Goal: Task Accomplishment & Management: Manage account settings

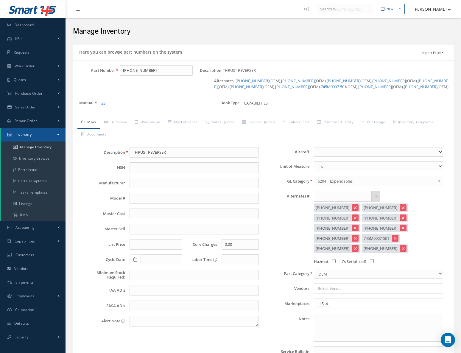
select select
click at [21, 65] on span "Work Order" at bounding box center [25, 65] width 20 height 5
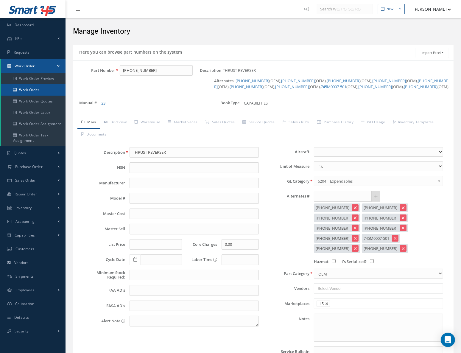
click at [29, 90] on link "Work Order" at bounding box center [33, 89] width 64 height 11
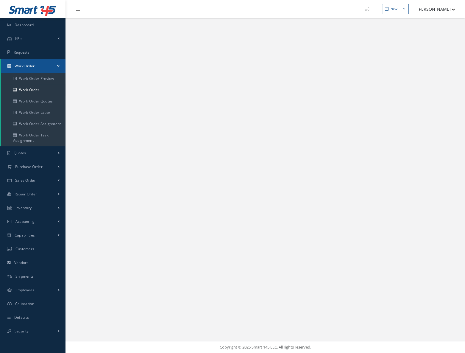
select select "25"
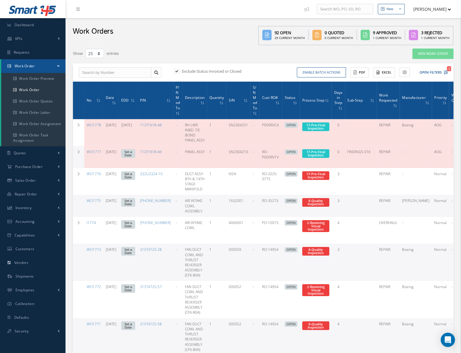
click at [93, 79] on div "Exclude Status Invoiced or Closed Enable batch actions Update Work Orders Close…" at bounding box center [263, 72] width 380 height 18
click at [93, 74] on input "text" at bounding box center [115, 72] width 72 height 11
paste input "I1736"
type input "I1736"
click at [179, 69] on label at bounding box center [179, 70] width 1 height 5
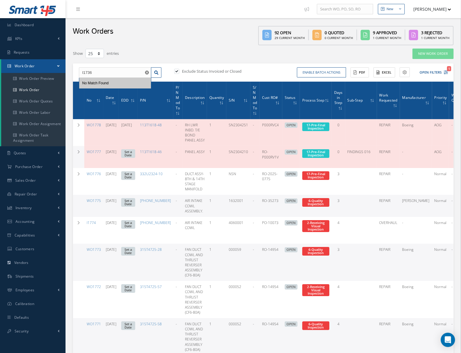
click at [177, 70] on input "checkbox" at bounding box center [176, 72] width 4 height 4
checkbox input "false"
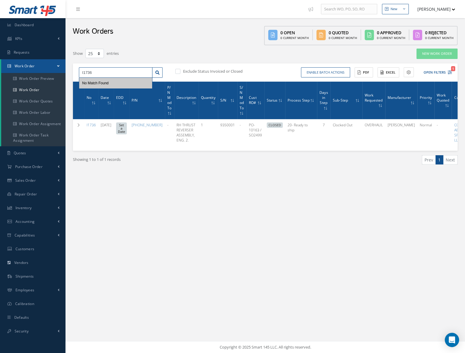
click at [107, 70] on input "I1736" at bounding box center [116, 72] width 74 height 11
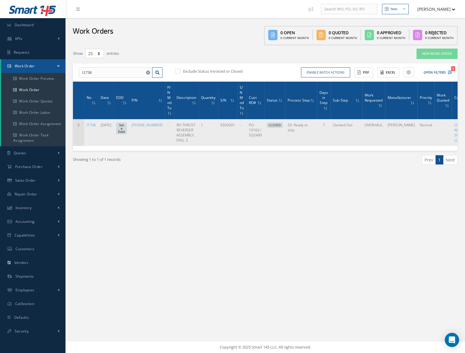
click at [79, 125] on icon at bounding box center [78, 125] width 4 height 4
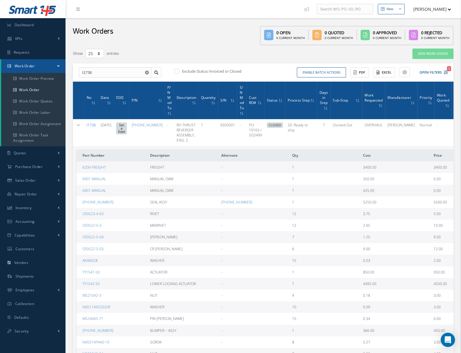
click at [91, 124] on link "I1736" at bounding box center [91, 124] width 9 height 5
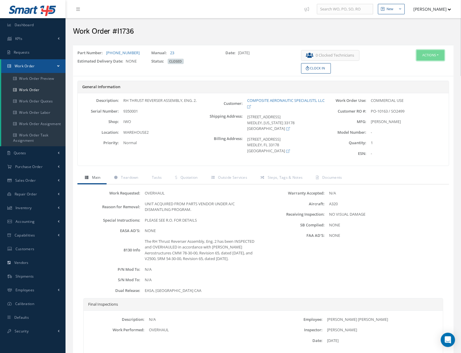
click at [434, 58] on button "Actions" at bounding box center [430, 55] width 28 height 10
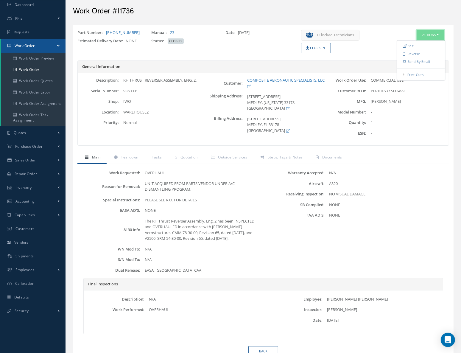
scroll to position [47, 0]
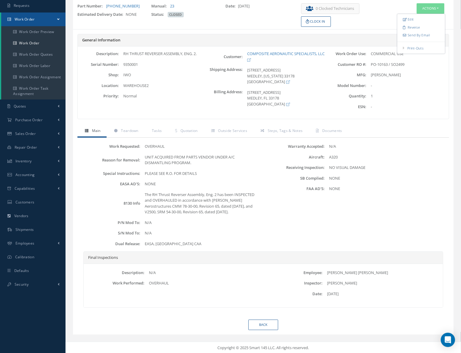
click at [296, 263] on div "Final Inspections" at bounding box center [263, 258] width 359 height 12
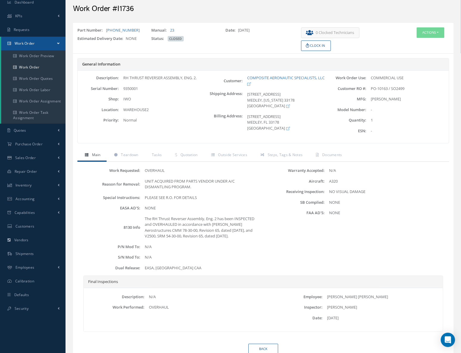
scroll to position [0, 0]
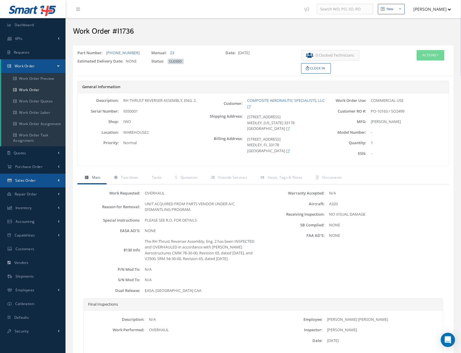
click at [33, 179] on span "Sales Order" at bounding box center [25, 180] width 21 height 5
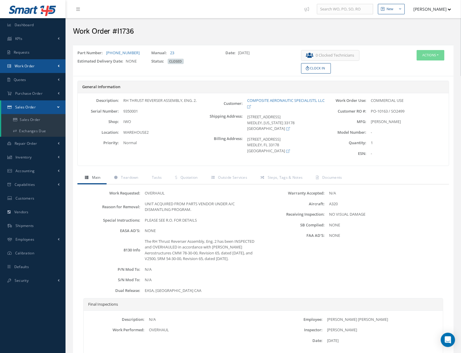
click at [30, 66] on span "Work Order" at bounding box center [25, 65] width 20 height 5
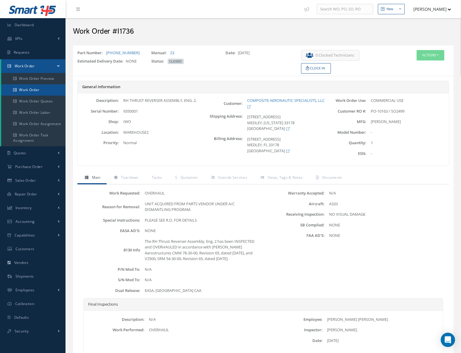
click at [29, 87] on link "Work Order" at bounding box center [33, 89] width 64 height 11
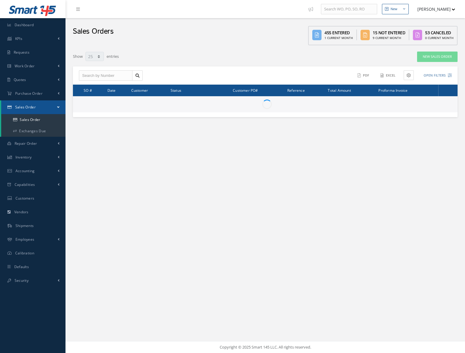
select select "25"
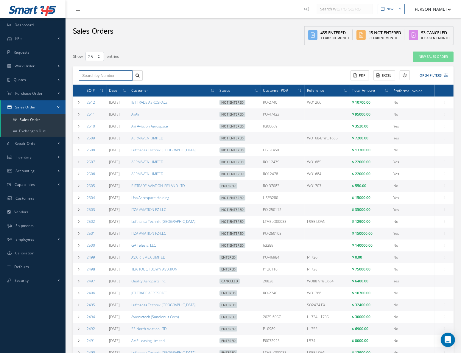
click at [105, 71] on input "text" at bounding box center [106, 75] width 54 height 11
click at [109, 76] on input "text" at bounding box center [106, 75] width 54 height 11
click at [94, 86] on div "2499" at bounding box center [105, 86] width 47 height 6
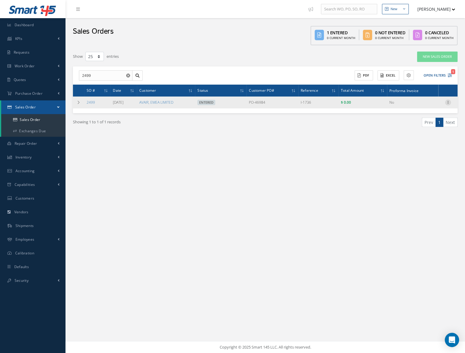
click at [449, 102] on icon at bounding box center [448, 101] width 6 height 5
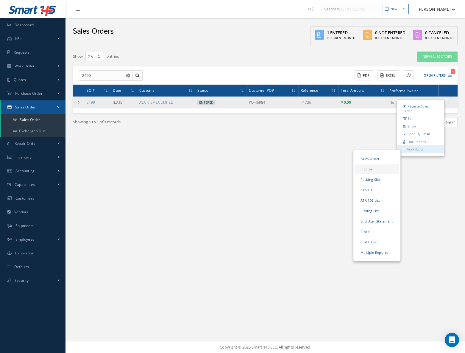
click at [367, 167] on link "Invoice" at bounding box center [377, 168] width 45 height 9
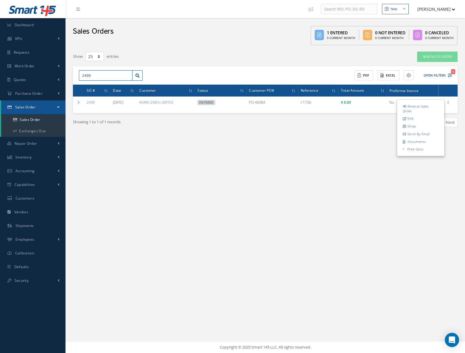
drag, startPoint x: 90, startPoint y: 72, endPoint x: 95, endPoint y: 71, distance: 5.4
click at [90, 72] on input "2499" at bounding box center [106, 75] width 54 height 11
drag, startPoint x: 95, startPoint y: 71, endPoint x: 65, endPoint y: 77, distance: 30.4
click at [65, 77] on div "New New Work Order New Purchase Order New Customer Quote New Sales Order New Re…" at bounding box center [264, 176] width 399 height 353
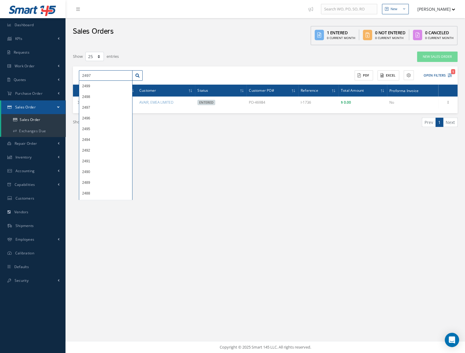
type input "2497"
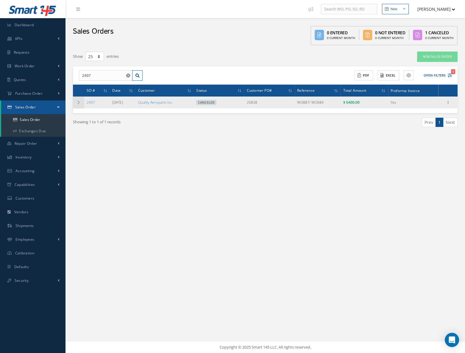
click at [75, 102] on td at bounding box center [78, 102] width 11 height 12
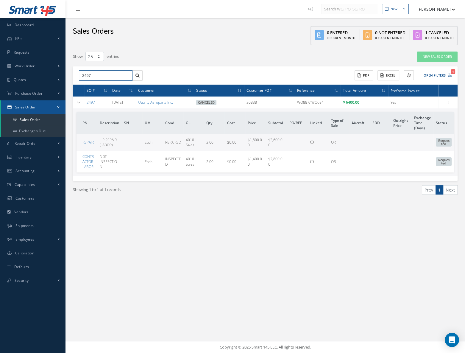
click at [98, 77] on input "2497" at bounding box center [106, 75] width 54 height 11
click at [203, 205] on div "Showing 1 to 1 of 1 records Prev 1 Next" at bounding box center [265, 195] width 394 height 29
click at [35, 121] on link "Sales Order" at bounding box center [33, 119] width 64 height 11
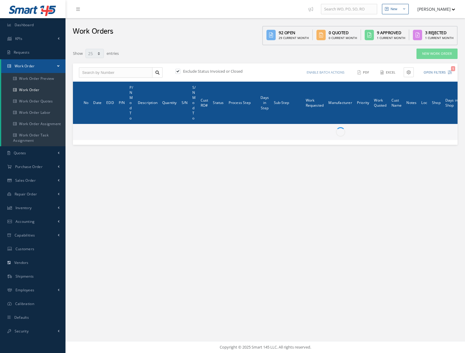
select select "25"
click at [113, 75] on input "text" at bounding box center [116, 72] width 74 height 11
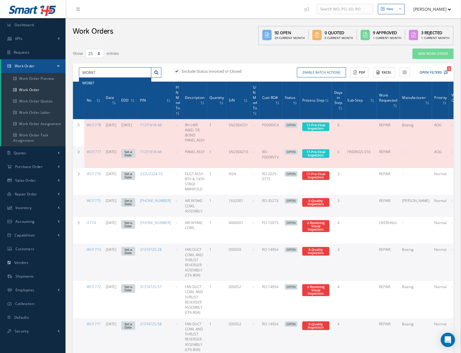
type input "WO887"
click at [103, 83] on div "WO887" at bounding box center [115, 83] width 66 height 6
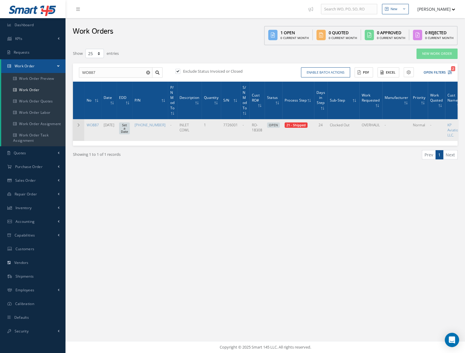
click at [78, 123] on icon at bounding box center [78, 125] width 4 height 4
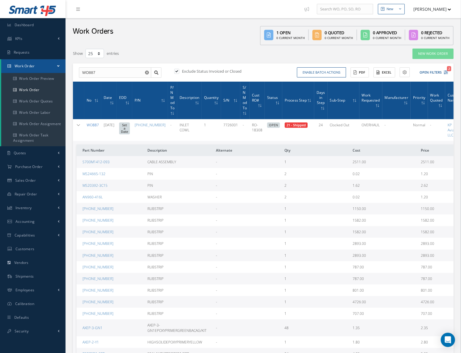
click at [93, 123] on link "WO887" at bounding box center [93, 124] width 12 height 5
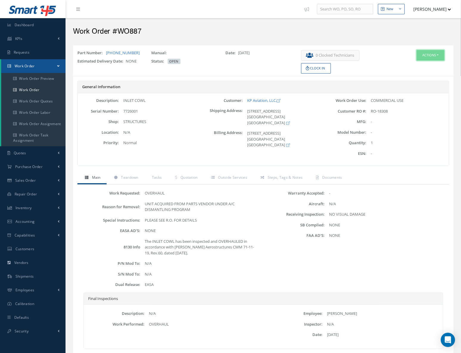
click at [435, 53] on button "Actions" at bounding box center [430, 55] width 28 height 10
click at [294, 265] on div "Warranty Accepted: - Aircraft: N/A Receiving Inspection: NO VISUAL DAMAGE SB Co…" at bounding box center [355, 241] width 184 height 102
click at [425, 51] on button "Actions" at bounding box center [430, 55] width 28 height 10
click at [288, 178] on span "Steps, Tags & Notes" at bounding box center [285, 177] width 35 height 5
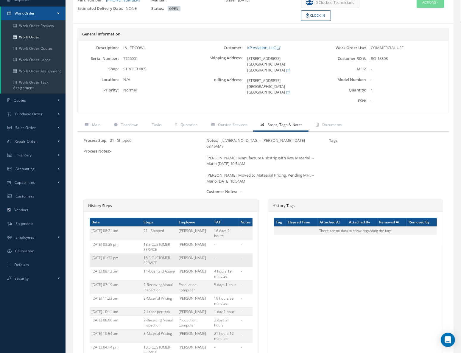
scroll to position [81, 0]
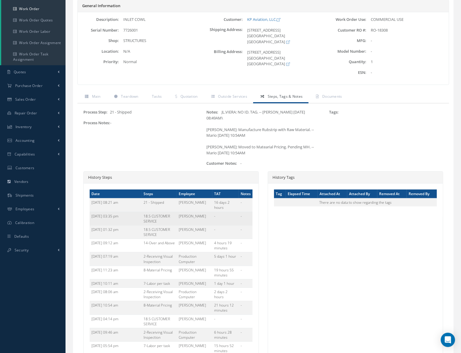
click at [167, 212] on td "18.5 CUSTOMER SERVICE" at bounding box center [159, 218] width 35 height 13
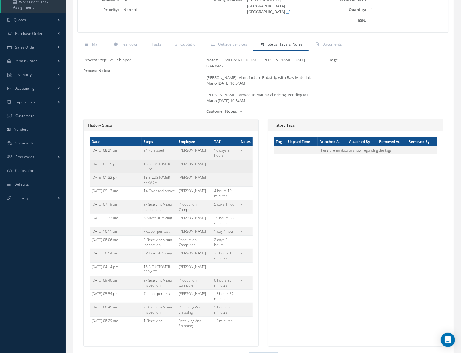
scroll to position [135, 0]
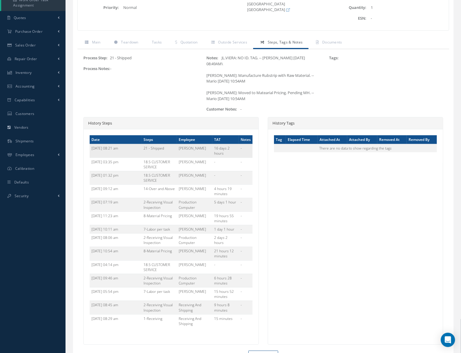
click at [167, 145] on td "21 - Shipped" at bounding box center [159, 150] width 35 height 13
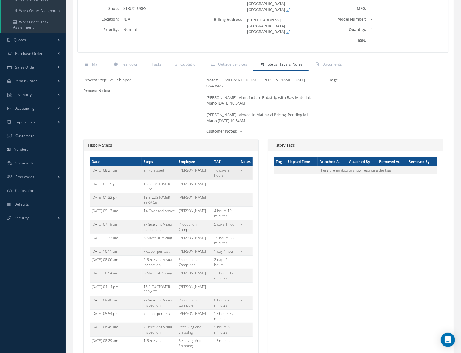
scroll to position [54, 0]
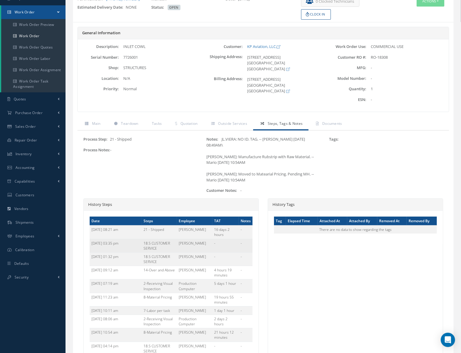
click at [154, 239] on td "18.5 CUSTOMER SERVICE" at bounding box center [159, 245] width 35 height 13
click at [164, 252] on td "18.5 CUSTOMER SERVICE" at bounding box center [159, 258] width 35 height 13
click at [229, 124] on span "Outside Services" at bounding box center [232, 123] width 29 height 5
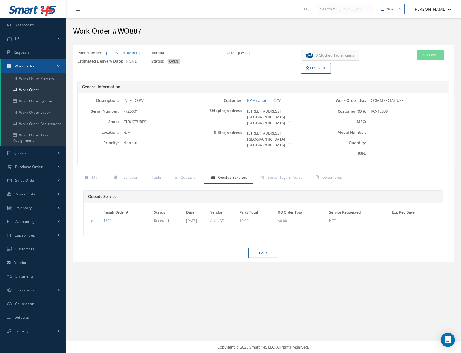
scroll to position [0, 0]
click at [277, 177] on span "Steps, Tags & Notes" at bounding box center [285, 177] width 35 height 5
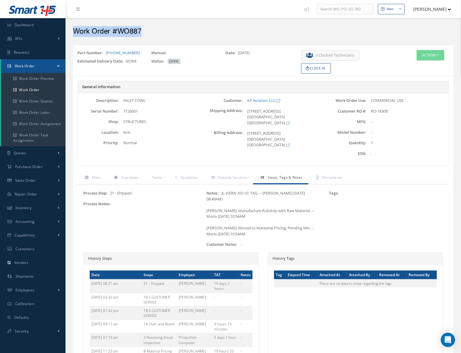
drag, startPoint x: 141, startPoint y: 34, endPoint x: 67, endPoint y: 38, distance: 74.2
click at [67, 38] on div "Work Order #WO887" at bounding box center [262, 30] width 395 height 24
click at [227, 177] on span "Outside Services" at bounding box center [232, 177] width 29 height 5
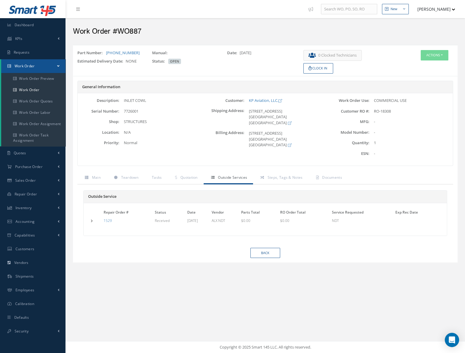
click at [176, 145] on div "Normal" at bounding box center [160, 143] width 83 height 6
click at [38, 91] on link "Work Order" at bounding box center [33, 89] width 64 height 11
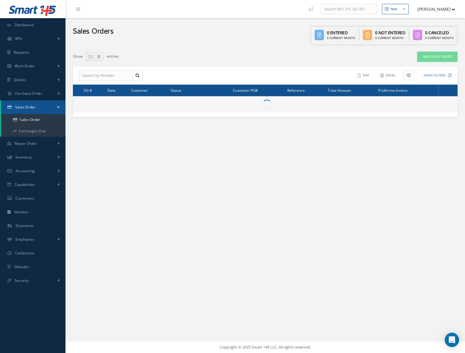
select select "25"
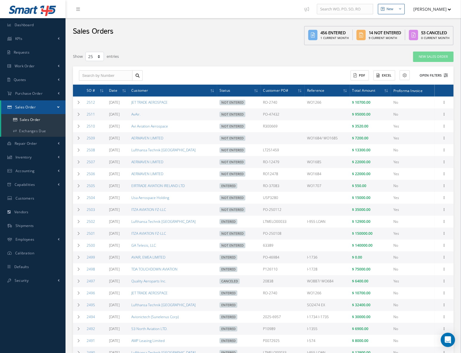
click at [433, 73] on button "Open Filters" at bounding box center [431, 76] width 34 height 10
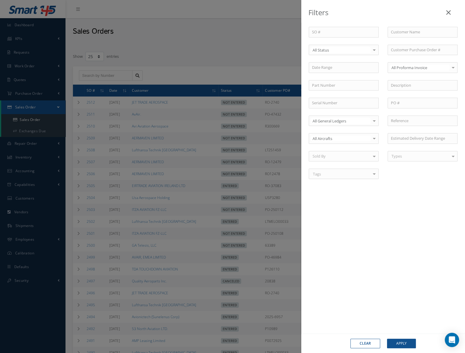
click at [405, 37] on div "SO # Customer Name Select All Status All Status Entered Not Entered Partially E…" at bounding box center [383, 106] width 158 height 159
click at [405, 34] on input "text" at bounding box center [423, 32] width 70 height 11
click at [428, 42] on span "Quality Aeroparts Inc." at bounding box center [410, 42] width 38 height 5
type input "Quality Aeroparts Inc."
click at [400, 343] on button "Apply" at bounding box center [401, 343] width 29 height 10
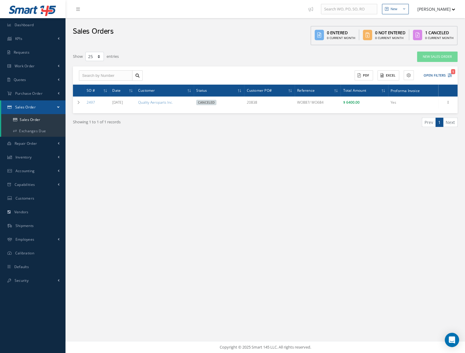
click at [243, 60] on div "Show 10 25 50 100 entries" at bounding box center [182, 56] width 229 height 11
click at [280, 186] on div "New New Work Order New Purchase Order New Customer Quote New Sales Order New Re…" at bounding box center [264, 176] width 399 height 353
click at [263, 185] on div "New New Work Order New Purchase Order New Customer Quote New Sales Order New Re…" at bounding box center [264, 176] width 399 height 353
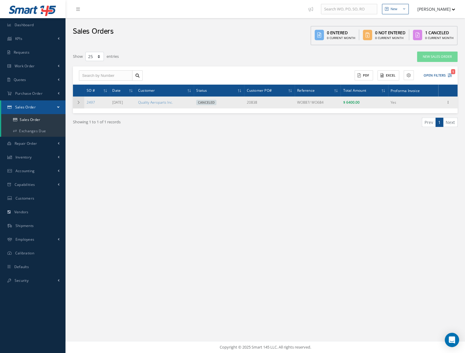
click at [77, 101] on icon at bounding box center [78, 103] width 4 height 4
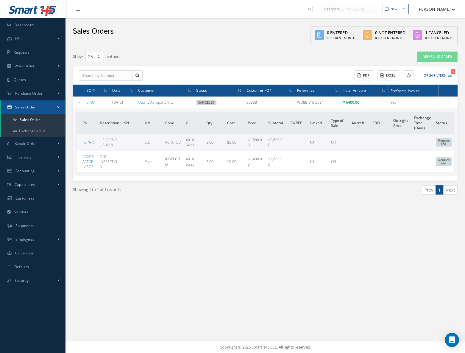
click at [87, 140] on link "REPAIR" at bounding box center [87, 142] width 11 height 5
drag, startPoint x: 90, startPoint y: 102, endPoint x: 97, endPoint y: 102, distance: 7.2
click at [90, 102] on link "2497" at bounding box center [91, 102] width 8 height 5
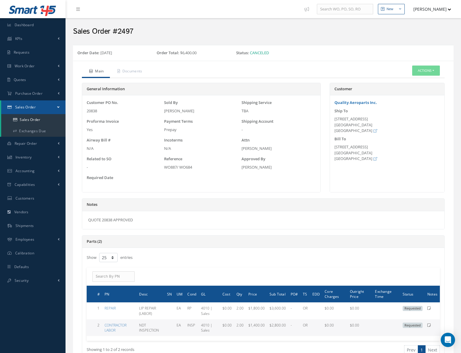
select select "25"
click at [428, 70] on button "Actions" at bounding box center [426, 70] width 28 height 10
click at [329, 194] on div "Customer Quality Aeroparts Inc. Ship To [STREET_ADDRESS] Bill To [STREET_ADDRES…" at bounding box center [387, 141] width 124 height 116
click at [30, 171] on span "Accounting" at bounding box center [24, 170] width 19 height 5
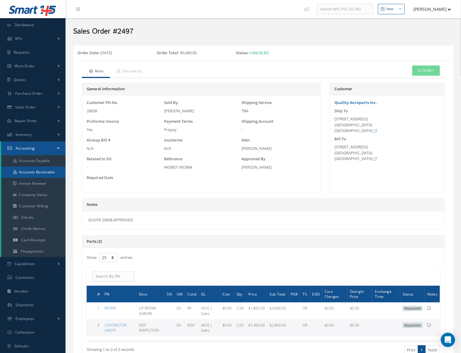
click at [43, 172] on link "Accounts Receivable" at bounding box center [33, 171] width 64 height 11
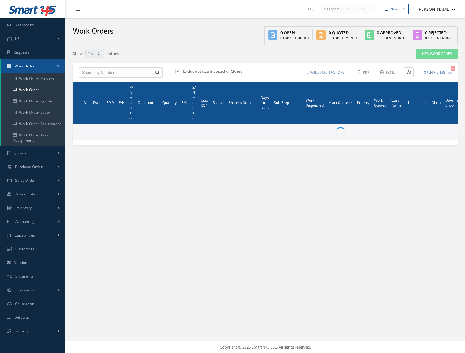
select select "25"
click at [116, 75] on input "text" at bounding box center [116, 72] width 74 height 11
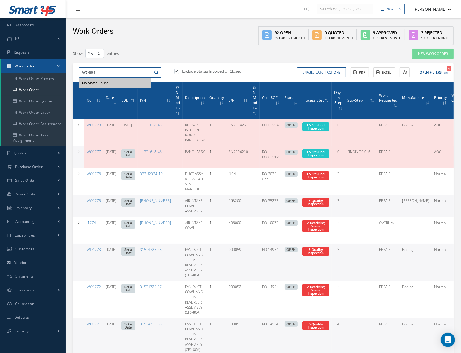
type input "WO684"
click at [179, 72] on label at bounding box center [179, 70] width 1 height 5
click at [177, 72] on input "checkbox" at bounding box center [176, 72] width 4 height 4
checkbox input "false"
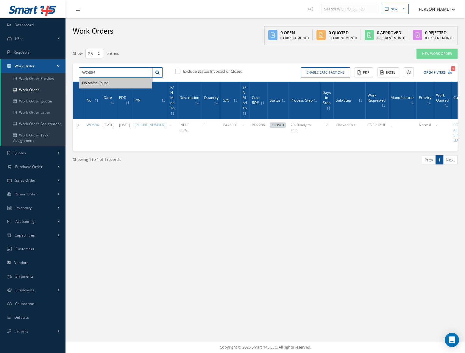
click at [100, 74] on input "WO684" at bounding box center [116, 72] width 74 height 11
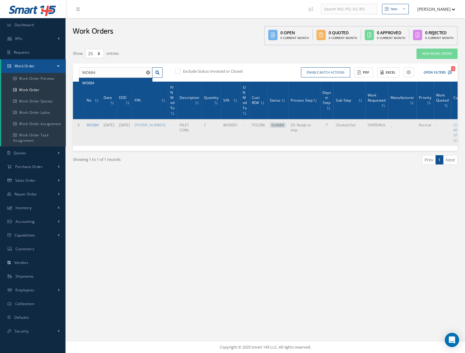
click at [94, 123] on link "WO684" at bounding box center [93, 124] width 12 height 5
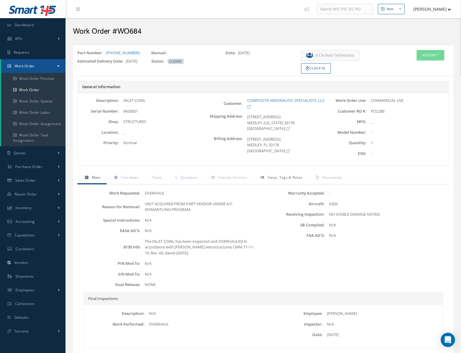
click at [277, 177] on span "Steps, Tags & Notes" at bounding box center [285, 177] width 35 height 5
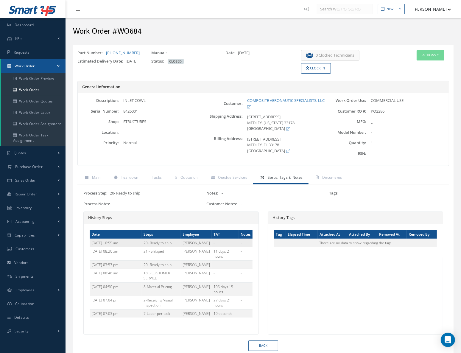
click at [181, 240] on td "20- Ready to ship" at bounding box center [161, 242] width 39 height 8
click at [169, 258] on td "21 - Shipped" at bounding box center [161, 253] width 39 height 13
click at [226, 178] on span "Outside Services" at bounding box center [232, 177] width 29 height 5
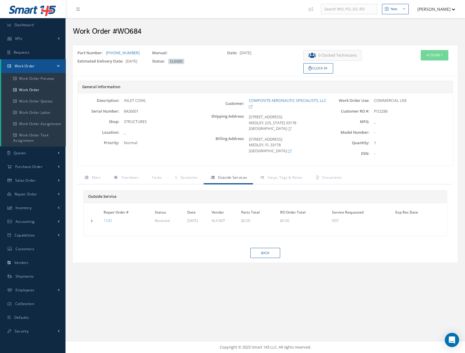
click at [191, 274] on div "Part Number: 642-1000-505 Manual: Date: 06/01/2022 Estimated Delivery Date: 06/…" at bounding box center [265, 162] width 391 height 240
click at [193, 271] on div "Part Number: 642-1000-505 Manual: Date: 06/01/2022 Estimated Delivery Date: 06/…" at bounding box center [265, 162] width 391 height 240
click at [32, 179] on span "Sales Order" at bounding box center [25, 180] width 21 height 5
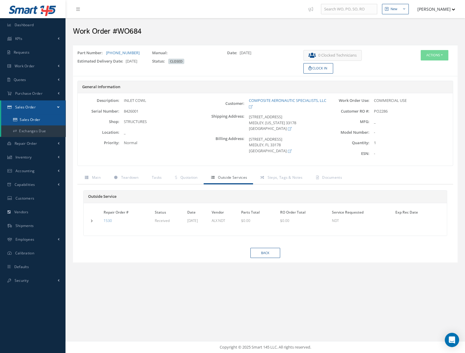
click at [35, 118] on link "Sales Order" at bounding box center [33, 119] width 64 height 11
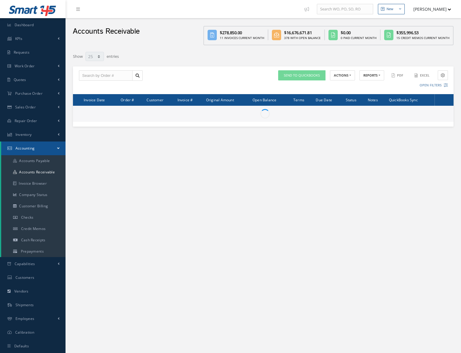
select select "25"
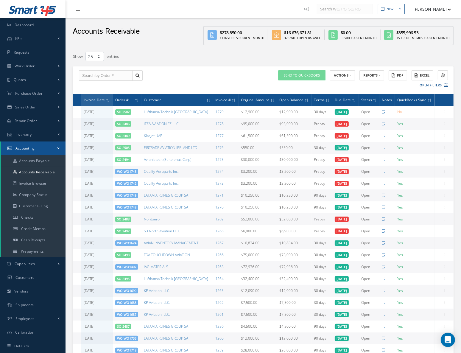
click at [128, 171] on link "WO WO1743" at bounding box center [126, 171] width 19 height 4
click at [215, 121] on link "1278" at bounding box center [219, 123] width 8 height 5
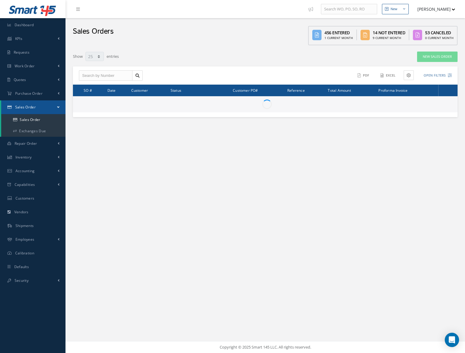
select select "25"
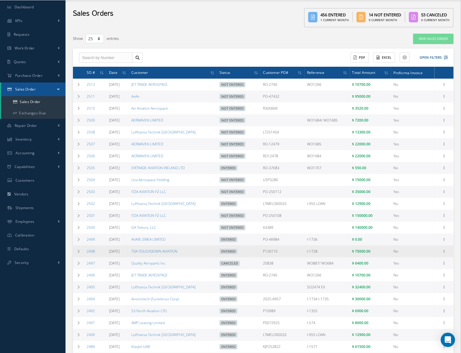
scroll to position [54, 0]
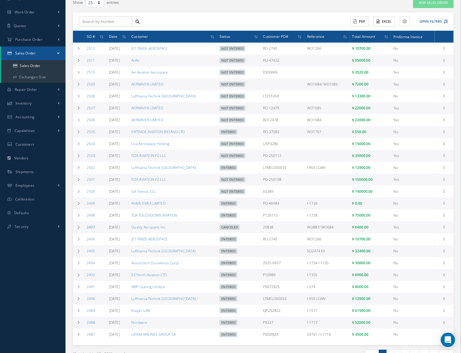
click at [87, 229] on link "2497" at bounding box center [91, 226] width 8 height 5
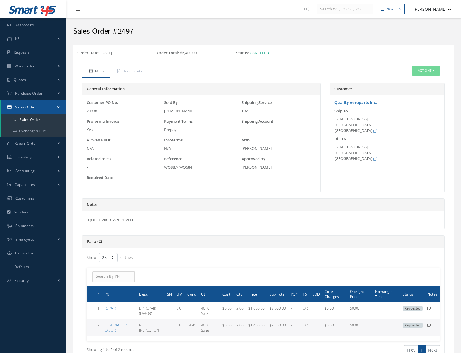
select select "25"
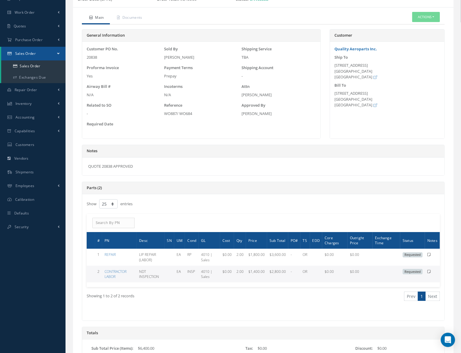
scroll to position [27, 0]
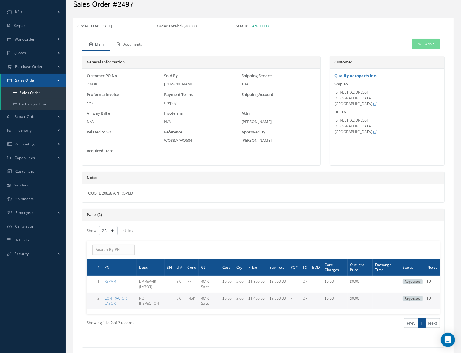
click at [126, 43] on link "Documents" at bounding box center [129, 45] width 38 height 13
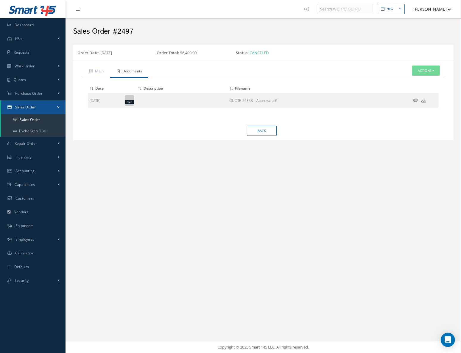
scroll to position [0, 0]
click at [99, 71] on link "Main" at bounding box center [96, 71] width 28 height 13
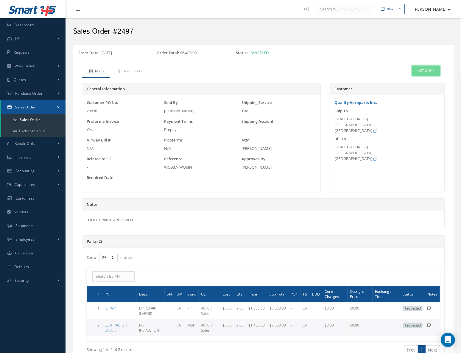
click at [430, 74] on button "Actions" at bounding box center [426, 70] width 28 height 10
click at [405, 156] on div "8362 Pines Blvd #327 Pembroke Pines, FL 33024 United States" at bounding box center [386, 153] width 105 height 18
click at [26, 65] on span "Work Order" at bounding box center [25, 65] width 20 height 5
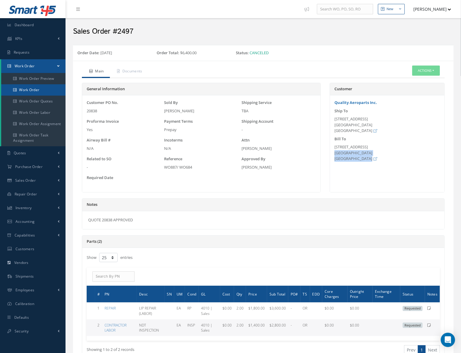
click at [29, 90] on link "Work Order" at bounding box center [33, 89] width 64 height 11
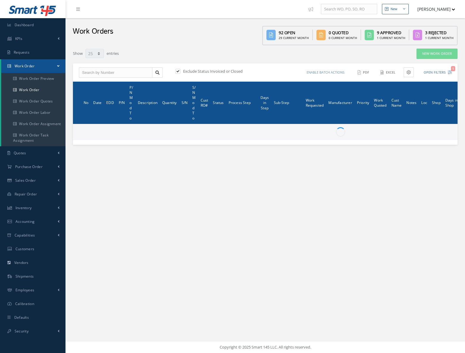
select select "25"
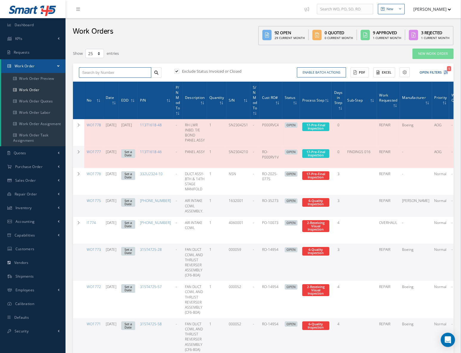
click at [102, 71] on input "text" at bounding box center [115, 72] width 72 height 11
click at [92, 70] on input "text" at bounding box center [115, 72] width 72 height 11
type input "WO887"
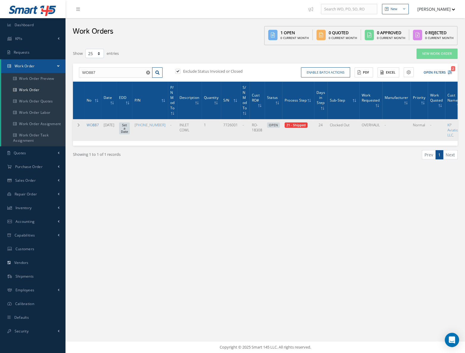
click at [92, 123] on link "WO887" at bounding box center [93, 124] width 12 height 5
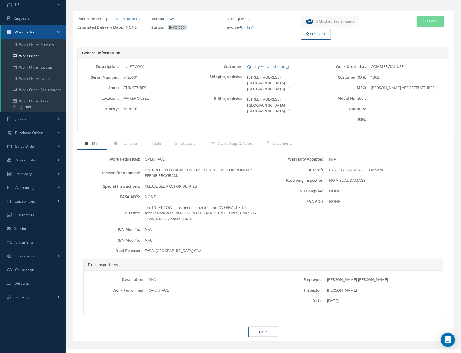
scroll to position [41, 0]
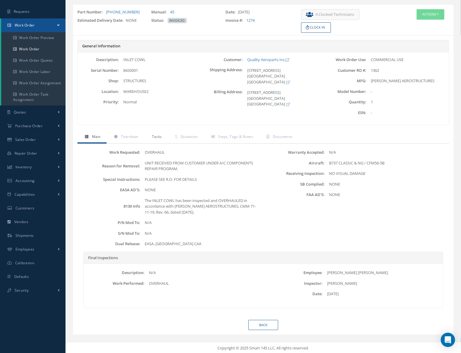
click at [157, 136] on span "Tasks" at bounding box center [157, 136] width 10 height 5
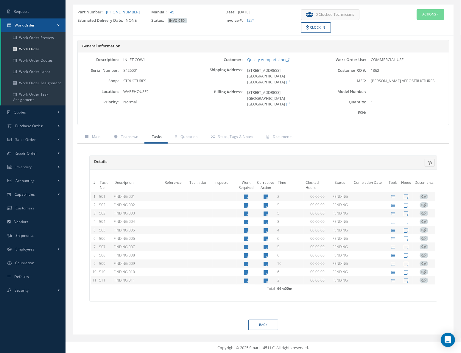
scroll to position [40, 0]
click at [179, 138] on link "Quotation" at bounding box center [186, 138] width 36 height 13
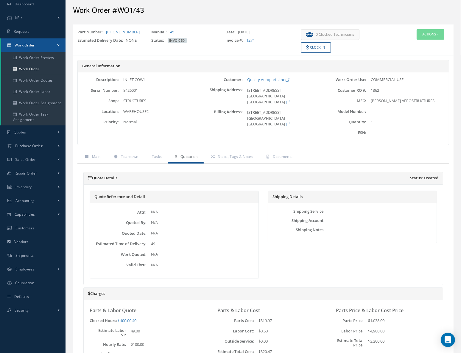
scroll to position [0, 0]
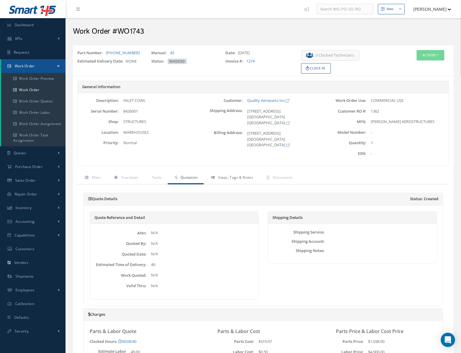
click at [216, 177] on link "Steps, Tags & Notes" at bounding box center [231, 178] width 55 height 13
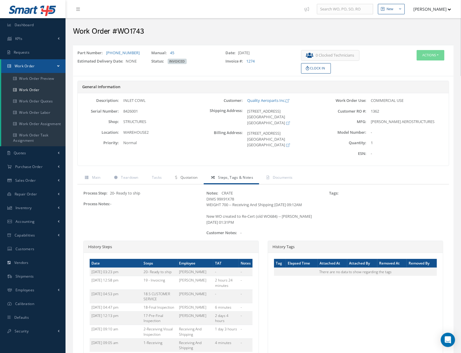
click at [186, 173] on link "Quotation" at bounding box center [186, 178] width 36 height 13
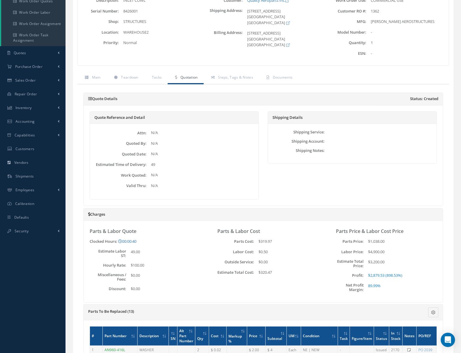
scroll to position [96, 0]
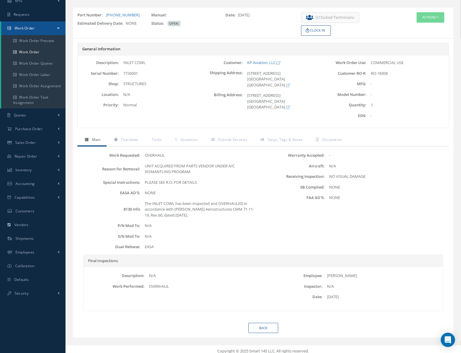
scroll to position [41, 0]
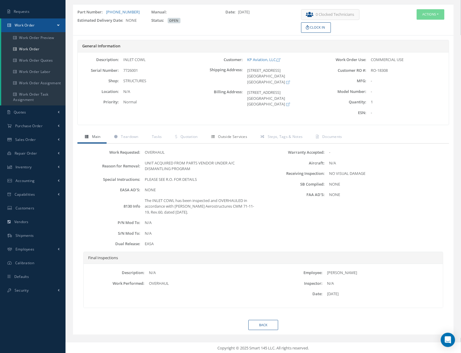
click at [218, 137] on span "Outside Services" at bounding box center [232, 136] width 29 height 5
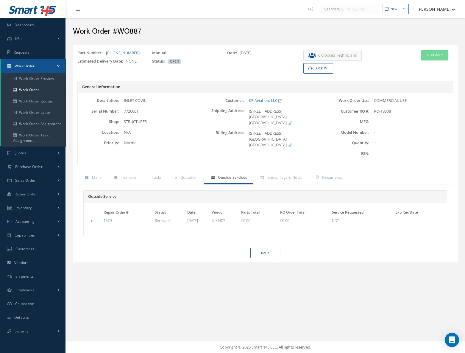
click at [90, 218] on td at bounding box center [96, 220] width 13 height 6
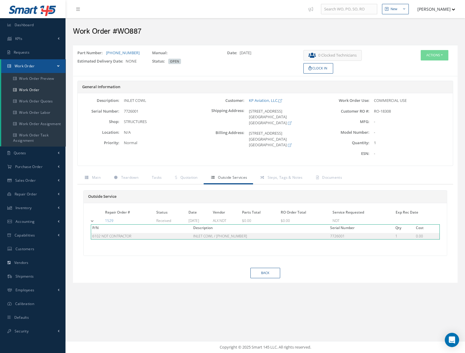
click at [352, 270] on div "Back" at bounding box center [265, 273] width 385 height 10
click at [271, 179] on link "Steps, Tags & Notes" at bounding box center [280, 178] width 55 height 13
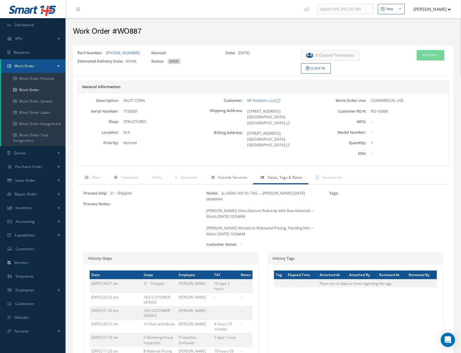
click at [232, 176] on span "Outside Services" at bounding box center [232, 177] width 29 height 5
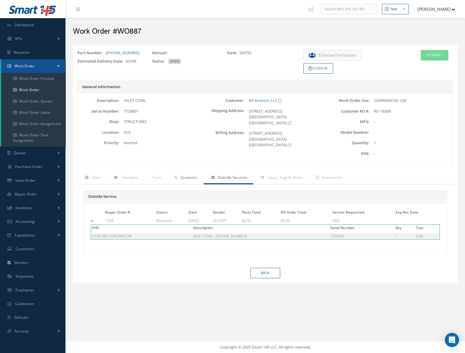
click at [182, 178] on span "Quotation" at bounding box center [188, 177] width 17 height 5
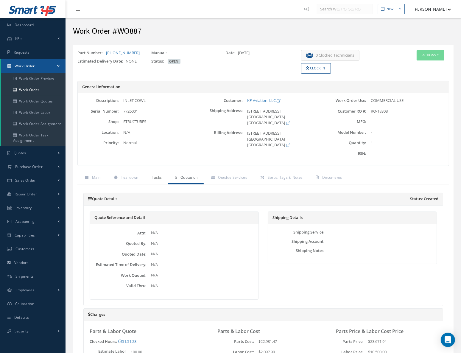
click at [158, 177] on span "Tasks" at bounding box center [157, 177] width 10 height 5
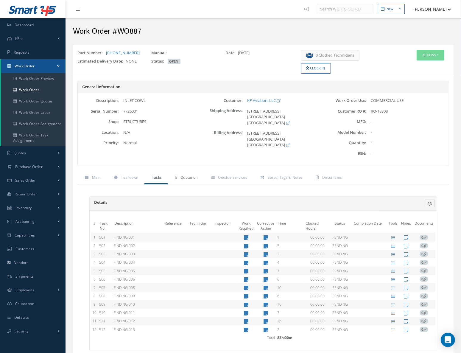
click at [186, 177] on span "Quotation" at bounding box center [188, 177] width 17 height 5
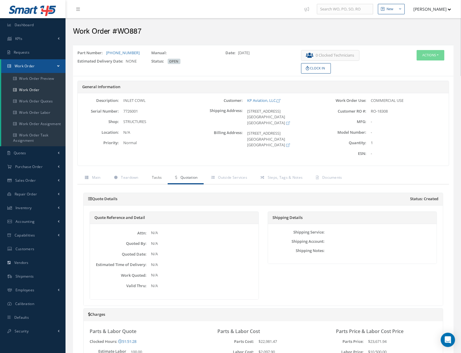
click at [158, 176] on span "Tasks" at bounding box center [157, 177] width 10 height 5
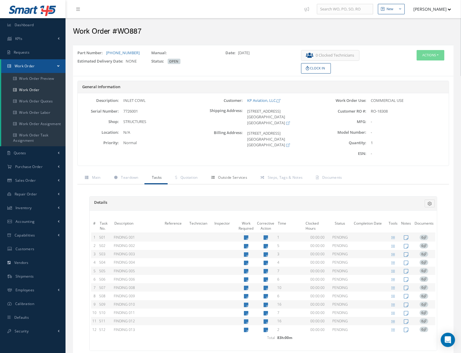
click at [225, 179] on span "Outside Services" at bounding box center [232, 177] width 29 height 5
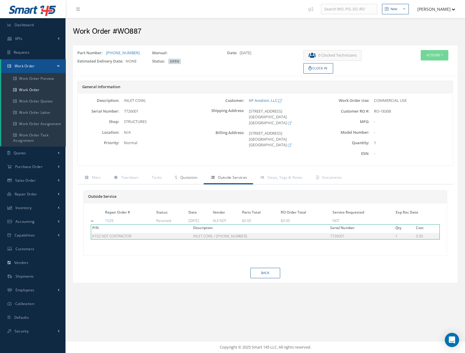
click at [189, 176] on span "Quotation" at bounding box center [188, 177] width 17 height 5
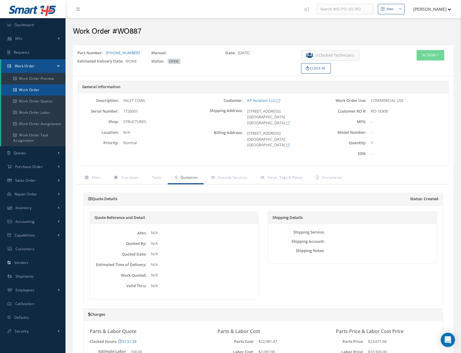
click at [41, 89] on link "Work Order" at bounding box center [33, 89] width 64 height 11
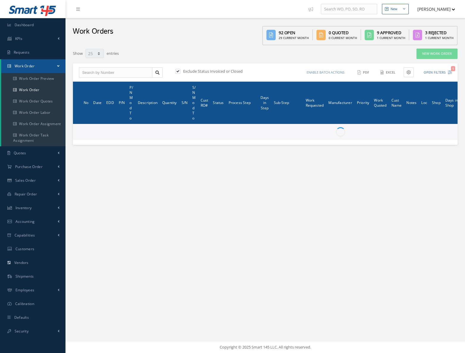
select select "25"
click at [124, 71] on input "text" at bounding box center [116, 72] width 74 height 11
click at [126, 72] on input "text" at bounding box center [116, 72] width 74 height 11
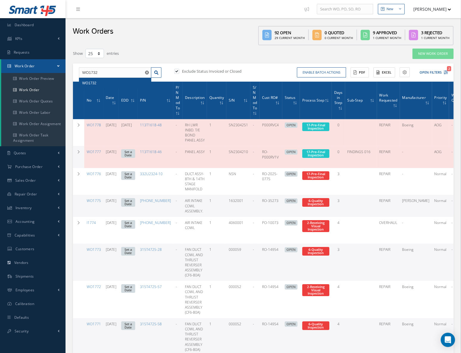
click at [116, 80] on div "WO1732" at bounding box center [115, 83] width 66 height 6
type input "WO1778"
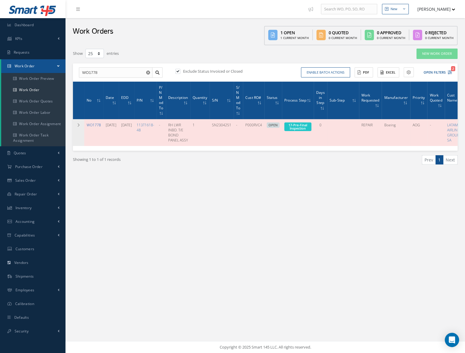
click at [94, 124] on link "WO1778" at bounding box center [94, 124] width 14 height 5
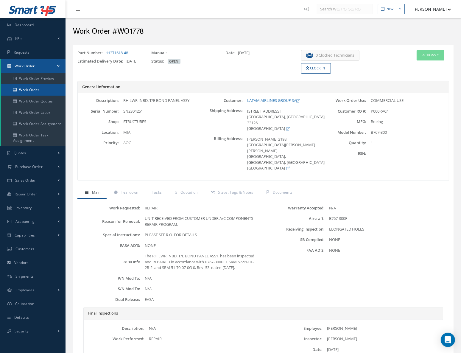
click at [35, 90] on link "Work Order" at bounding box center [33, 89] width 64 height 11
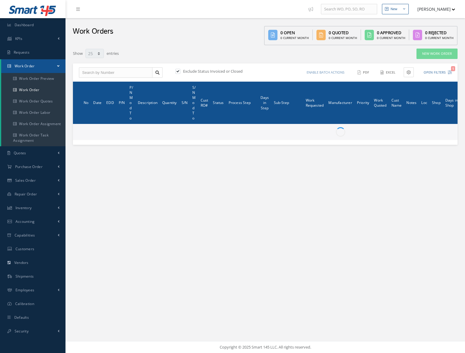
select select "25"
click at [112, 71] on input "text" at bounding box center [116, 72] width 74 height 11
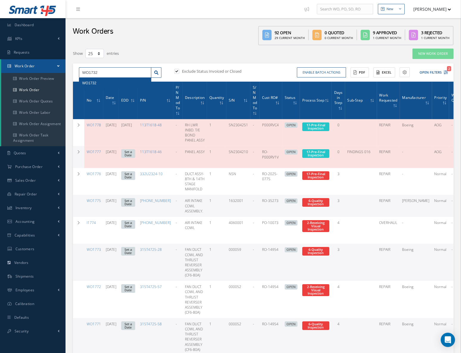
type input "WO1732"
click at [116, 80] on div "WO1732" at bounding box center [115, 83] width 66 height 6
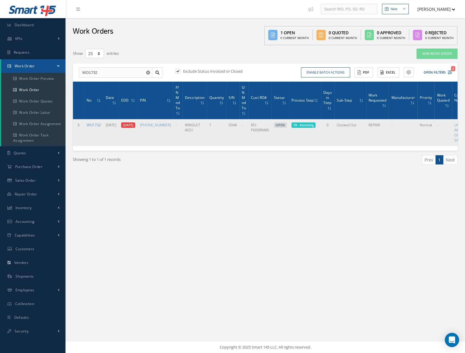
click at [91, 125] on link "WO1732" at bounding box center [94, 124] width 14 height 5
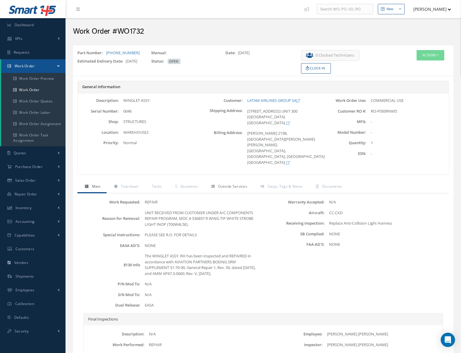
click at [225, 184] on span "Outside Services" at bounding box center [232, 186] width 29 height 5
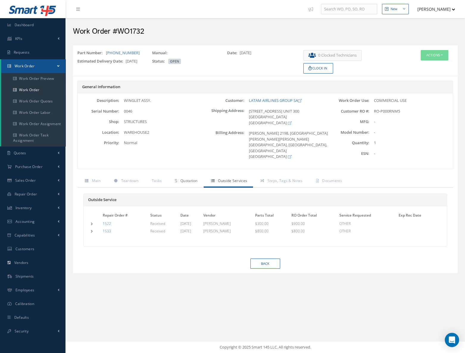
drag, startPoint x: 199, startPoint y: 179, endPoint x: 210, endPoint y: 186, distance: 12.4
click at [200, 179] on link "Quotation" at bounding box center [186, 181] width 36 height 13
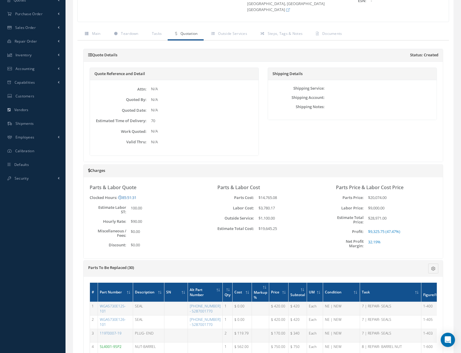
scroll to position [162, 0]
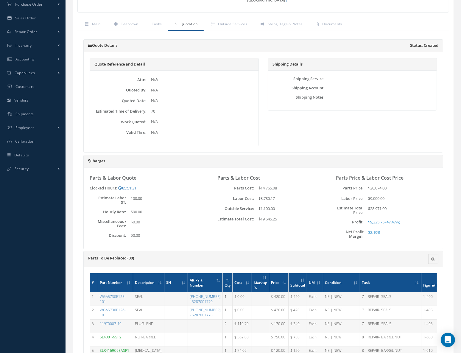
click at [263, 185] on div "$14,765.08" at bounding box center [286, 188] width 64 height 6
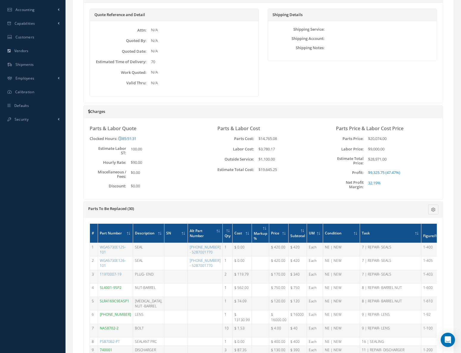
scroll to position [216, 0]
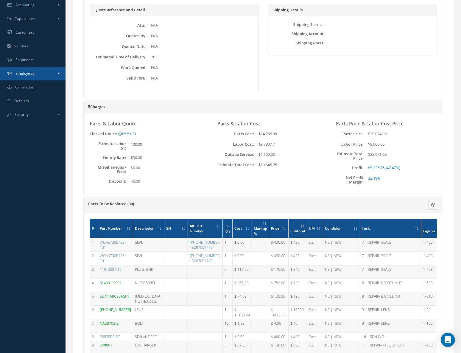
click at [44, 73] on link "Employees" at bounding box center [32, 74] width 65 height 14
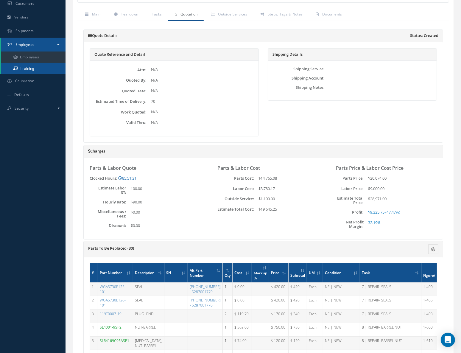
scroll to position [143, 0]
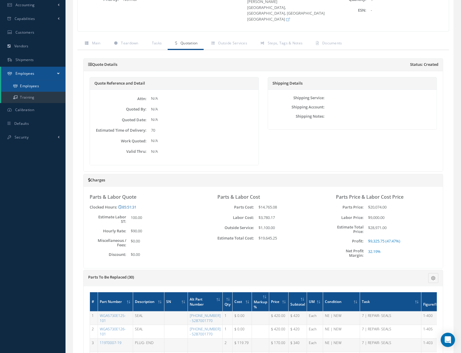
click at [42, 86] on link "Employees" at bounding box center [33, 85] width 64 height 11
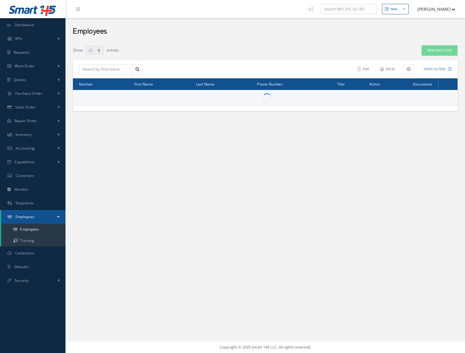
select select "25"
type input "87"
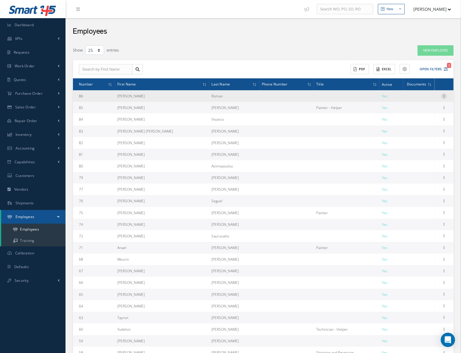
click at [442, 95] on icon at bounding box center [444, 95] width 6 height 5
click at [422, 101] on link "Edit" at bounding box center [416, 100] width 47 height 8
type input "[PERSON_NAME]"
type input "Roman"
type input "86"
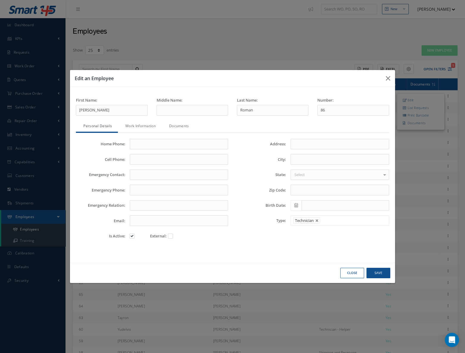
click at [142, 122] on link "Work Information" at bounding box center [140, 126] width 44 height 13
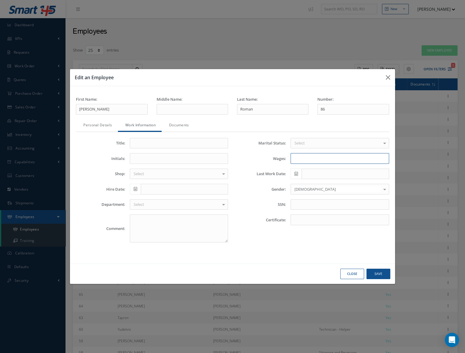
click at [312, 162] on input "Wages:" at bounding box center [340, 158] width 98 height 11
type input "45"
click at [375, 271] on button "Save" at bounding box center [378, 273] width 24 height 10
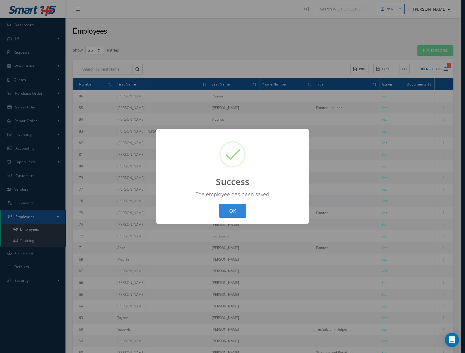
drag, startPoint x: 224, startPoint y: 214, endPoint x: 228, endPoint y: 205, distance: 10.5
click at [225, 214] on button "OK" at bounding box center [232, 211] width 27 height 14
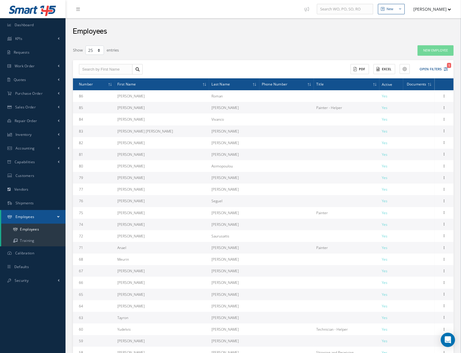
click at [448, 108] on td "Edit List Requests Print Barcode Documents" at bounding box center [443, 108] width 19 height 12
click at [445, 108] on icon at bounding box center [444, 107] width 6 height 5
click at [414, 111] on link "Edit" at bounding box center [416, 112] width 47 height 8
type input "[PERSON_NAME]"
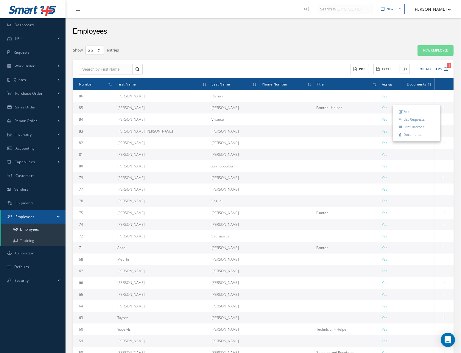
type input "85"
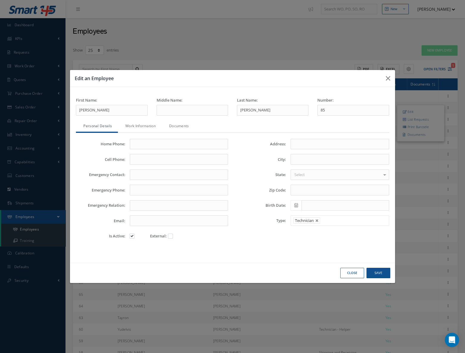
drag, startPoint x: 130, startPoint y: 127, endPoint x: 142, endPoint y: 128, distance: 11.6
click at [130, 127] on link "Work Information" at bounding box center [140, 126] width 44 height 13
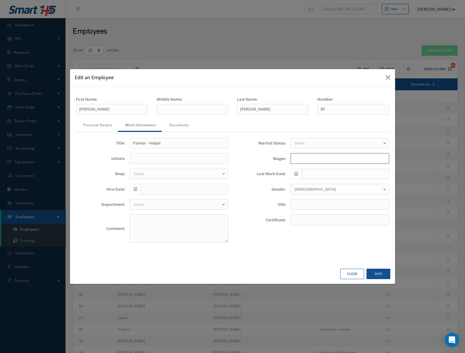
click at [302, 155] on input "Wages:" at bounding box center [340, 158] width 98 height 11
type input "45"
click at [374, 271] on button "Save" at bounding box center [378, 273] width 24 height 10
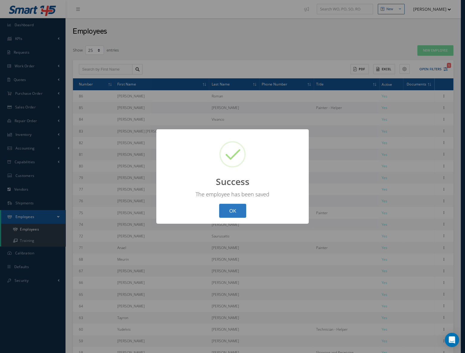
click at [239, 207] on button "OK" at bounding box center [232, 211] width 27 height 14
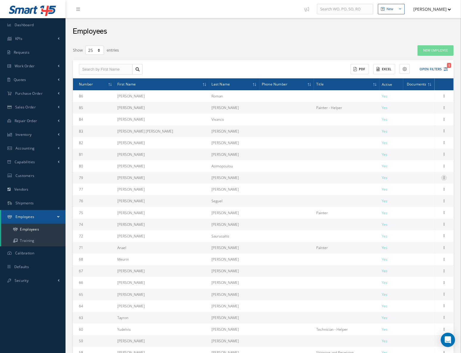
click at [443, 178] on icon at bounding box center [444, 177] width 6 height 5
click at [415, 181] on link "Edit" at bounding box center [416, 182] width 47 height 8
type input "Vivian"
type input "Jimenez"
type input "79"
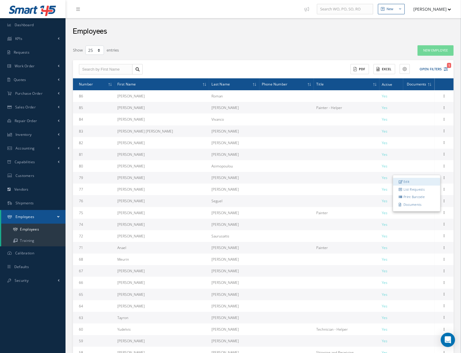
type input "supply@cascomposite.com"
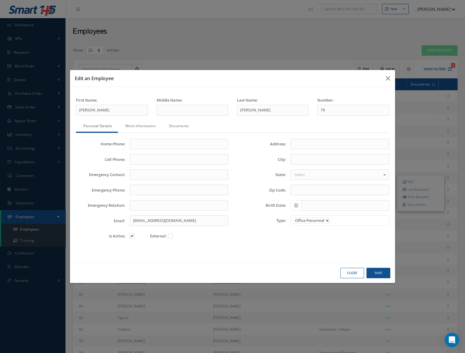
click at [152, 123] on link "Work Information" at bounding box center [140, 126] width 44 height 13
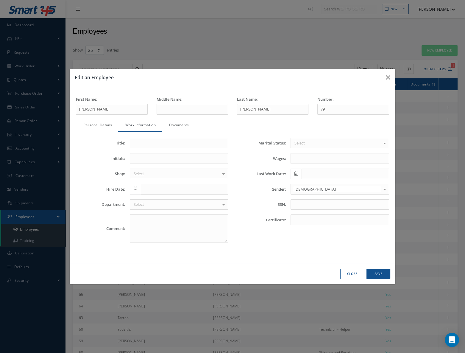
drag, startPoint x: 294, startPoint y: 154, endPoint x: 297, endPoint y: 157, distance: 3.8
click at [295, 154] on div "Marital Status: Select Single Married Divorced Widowed No elements found. List …" at bounding box center [312, 193] width 161 height 110
click at [297, 157] on input "Wages:" at bounding box center [340, 158] width 98 height 11
type input "45"
click at [380, 271] on button "Save" at bounding box center [378, 273] width 24 height 10
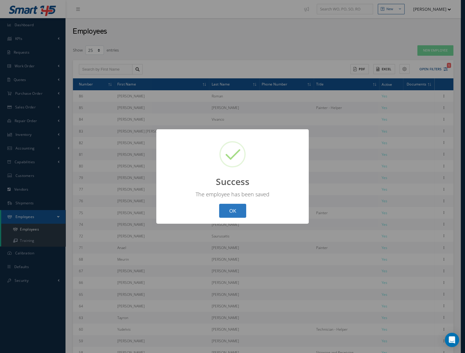
click at [227, 210] on button "OK" at bounding box center [232, 211] width 27 height 14
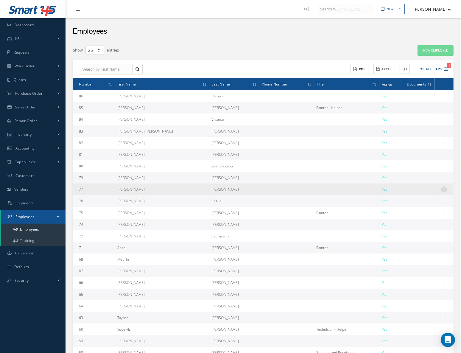
click at [444, 189] on icon at bounding box center [444, 188] width 6 height 5
click at [414, 195] on link "Edit" at bounding box center [416, 193] width 47 height 8
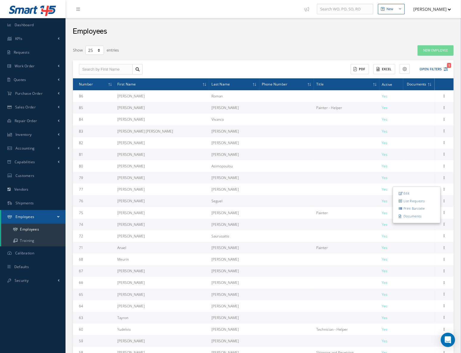
type input "Jorge"
type input "Monsalve"
type input "77"
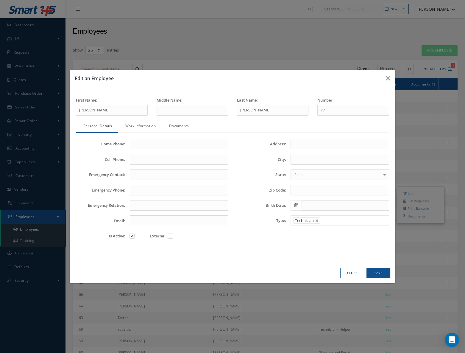
click at [149, 125] on link "Work Information" at bounding box center [140, 126] width 44 height 13
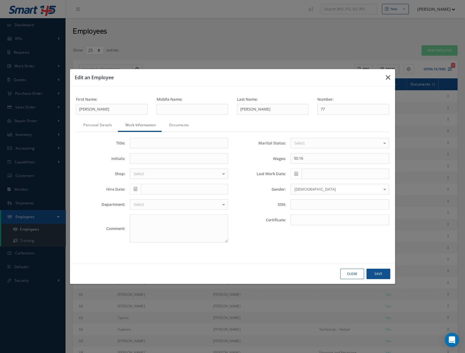
click at [384, 77] on button "button" at bounding box center [388, 77] width 14 height 17
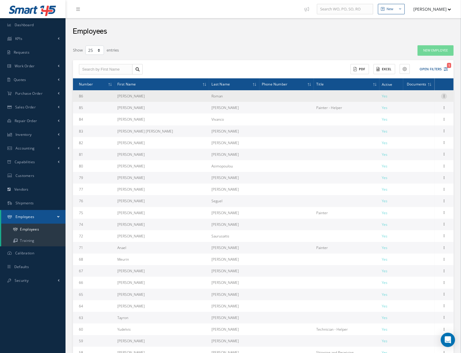
click at [441, 93] on div "Edit List Requests Print Barcode Documents" at bounding box center [443, 96] width 7 height 7
click at [442, 94] on icon at bounding box center [444, 95] width 6 height 5
click at [408, 99] on link "Edit" at bounding box center [416, 100] width 47 height 8
type input "Dario"
type input "Roman"
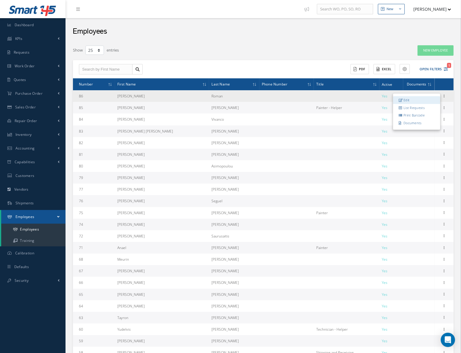
type input "86"
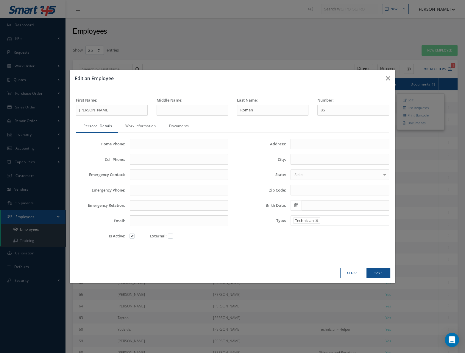
click at [151, 122] on link "Work Information" at bounding box center [140, 126] width 44 height 13
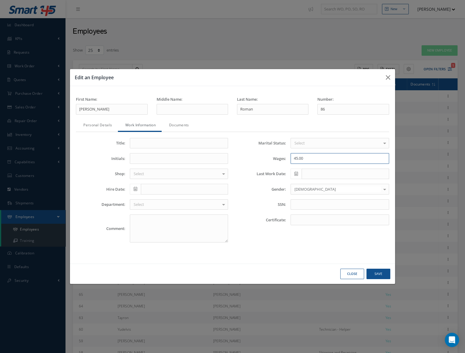
drag, startPoint x: 301, startPoint y: 153, endPoint x: 271, endPoint y: 155, distance: 30.1
click at [271, 155] on div "Wages: 45.00" at bounding box center [312, 158] width 161 height 11
type input "50.16"
click at [376, 274] on button "Save" at bounding box center [378, 273] width 24 height 10
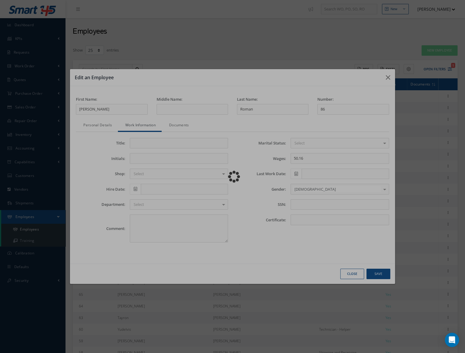
type input "87"
type input "Select"
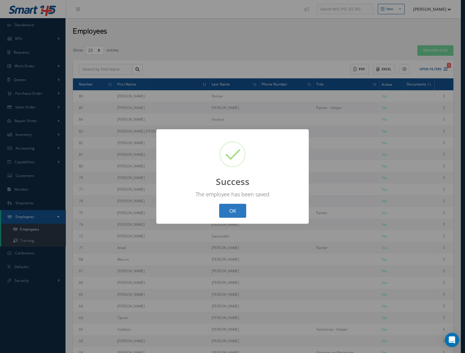
click at [243, 207] on button "OK" at bounding box center [232, 211] width 27 height 14
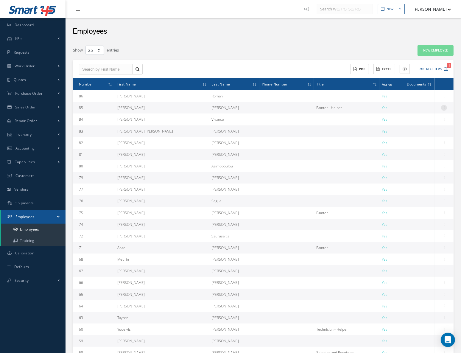
click at [445, 108] on icon at bounding box center [444, 107] width 6 height 5
click at [408, 108] on link "Edit" at bounding box center [416, 112] width 47 height 8
type input "Luis"
type input "Hernandez"
type input "85"
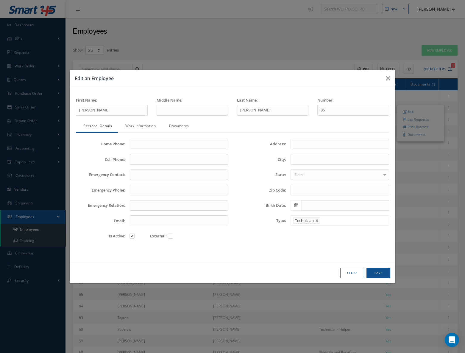
click at [137, 120] on div "First Name: Luis" at bounding box center [111, 108] width 80 height 23
click at [140, 126] on link "Work Information" at bounding box center [140, 126] width 44 height 13
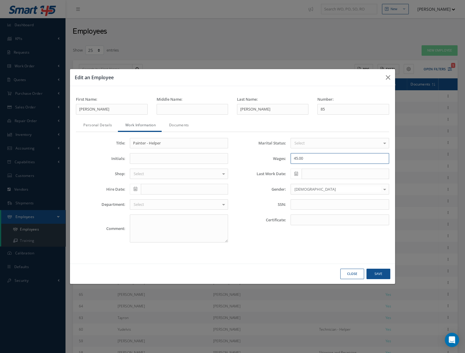
drag, startPoint x: 310, startPoint y: 158, endPoint x: 272, endPoint y: 155, distance: 38.5
click at [272, 155] on div "Wages: 45.00" at bounding box center [312, 158] width 161 height 11
type input "50.06"
click at [375, 274] on button "Save" at bounding box center [378, 273] width 24 height 10
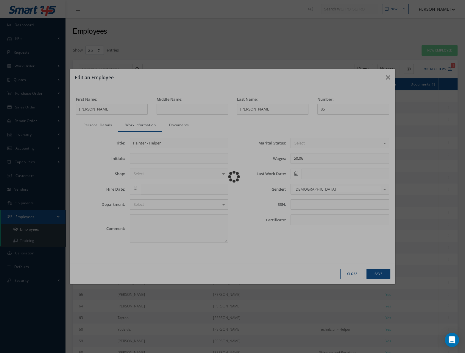
type input "87"
type input "Select"
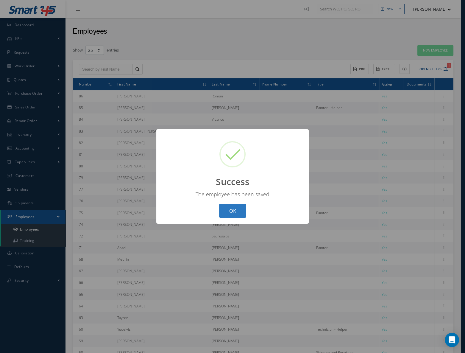
click at [227, 210] on button "OK" at bounding box center [232, 211] width 27 height 14
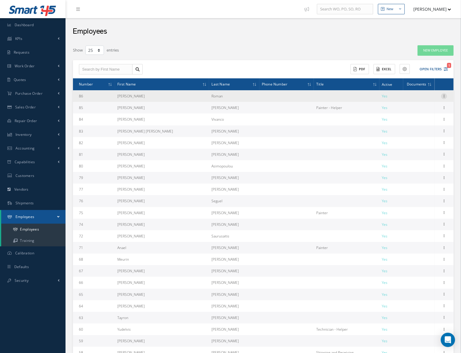
drag, startPoint x: 444, startPoint y: 95, endPoint x: 427, endPoint y: 117, distance: 27.6
click at [444, 95] on icon at bounding box center [444, 95] width 6 height 5
click at [405, 100] on link "Edit" at bounding box center [416, 100] width 47 height 8
type input "Dario"
type input "Roman"
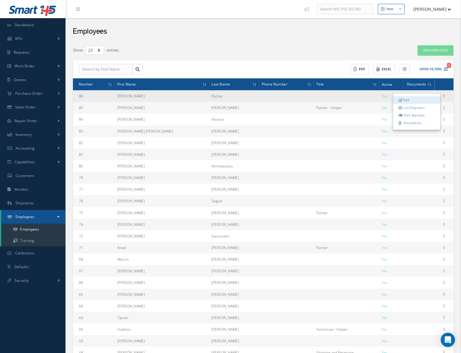
type input "86"
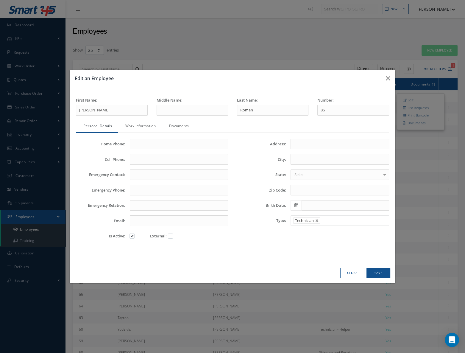
click at [133, 123] on link "Work Information" at bounding box center [140, 126] width 44 height 13
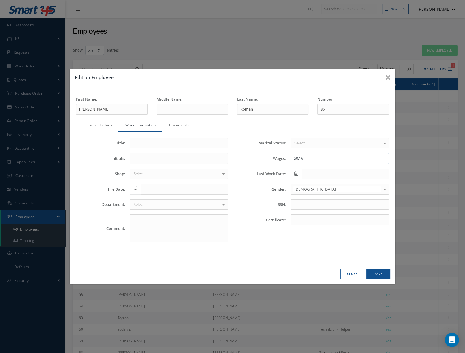
drag, startPoint x: 310, startPoint y: 161, endPoint x: 277, endPoint y: 155, distance: 33.8
click at [277, 155] on div "Wages: 50.16" at bounding box center [312, 158] width 161 height 11
click at [391, 79] on button "button" at bounding box center [388, 77] width 14 height 17
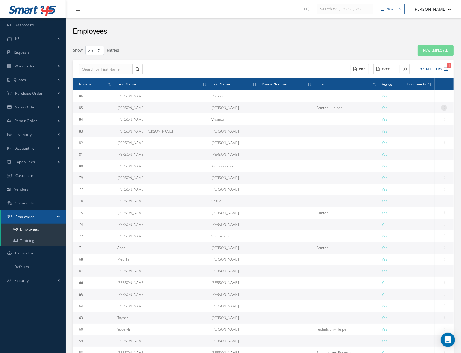
click at [444, 107] on icon at bounding box center [444, 107] width 6 height 5
click at [410, 107] on div "Edit List Requests Print Barcode Documents" at bounding box center [417, 123] width 48 height 37
click at [410, 109] on td at bounding box center [418, 108] width 31 height 12
click at [443, 105] on icon at bounding box center [444, 107] width 6 height 5
click at [410, 113] on link "Edit" at bounding box center [416, 112] width 47 height 8
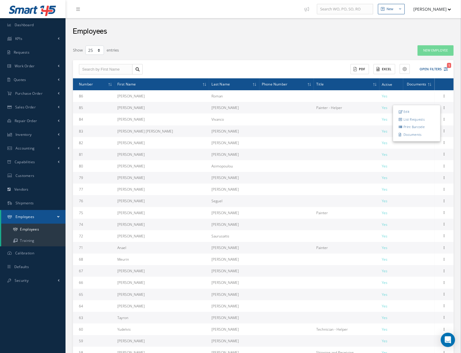
type input "Luis"
type input "Hernandez"
type input "85"
type input "Painter - Helper"
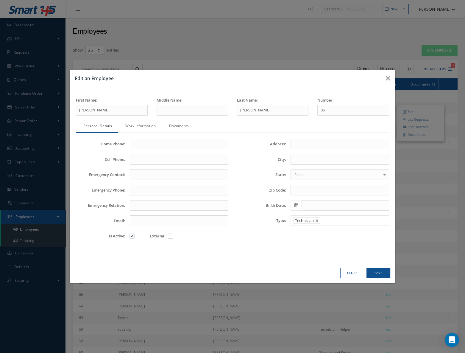
click at [143, 125] on link "Work Information" at bounding box center [140, 126] width 44 height 13
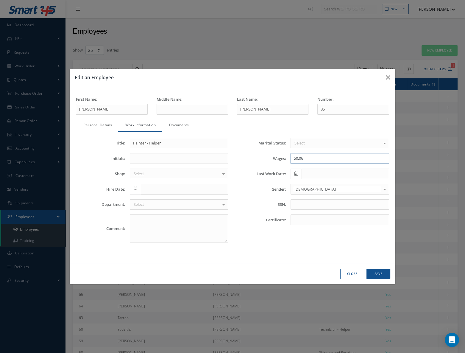
drag, startPoint x: 314, startPoint y: 157, endPoint x: 269, endPoint y: 149, distance: 45.0
click at [269, 149] on div "Marital Status: Select Single Married Divorced Widowed No elements found. List …" at bounding box center [312, 193] width 161 height 110
paste input "1"
type input "50.16"
click at [379, 277] on button "Save" at bounding box center [378, 273] width 24 height 10
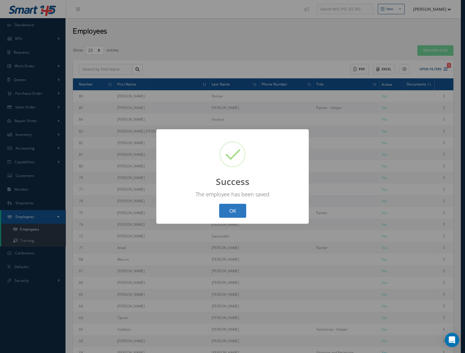
click at [234, 208] on button "OK" at bounding box center [232, 211] width 27 height 14
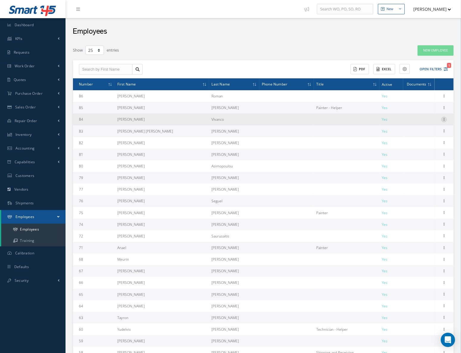
click at [444, 118] on icon at bounding box center [444, 118] width 6 height 5
click at [411, 121] on link "Edit" at bounding box center [416, 123] width 47 height 8
type input "Cristian"
type input "Vivanco"
type input "84"
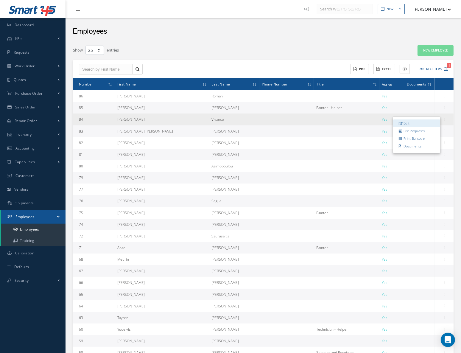
type input "cvivanco@cascomposite.com"
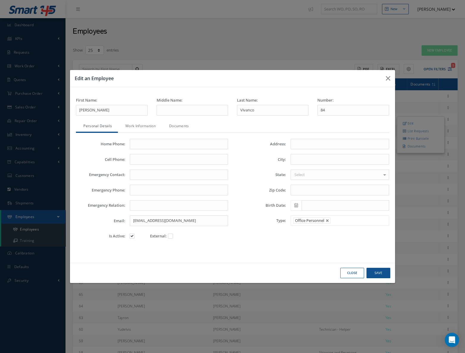
drag, startPoint x: 146, startPoint y: 124, endPoint x: 158, endPoint y: 127, distance: 12.3
click at [147, 124] on link "Work Information" at bounding box center [140, 126] width 44 height 13
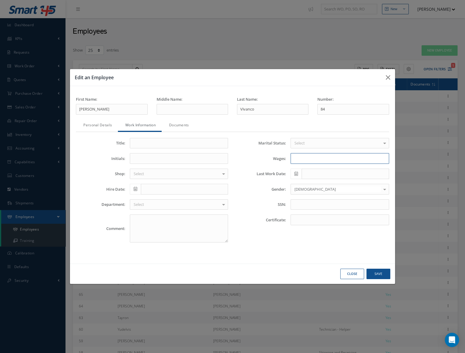
drag, startPoint x: 301, startPoint y: 153, endPoint x: 303, endPoint y: 156, distance: 3.4
click at [301, 153] on input "Wages:" at bounding box center [340, 158] width 98 height 11
paste input "50.16"
type input "50.16"
drag, startPoint x: 377, startPoint y: 271, endPoint x: 370, endPoint y: 258, distance: 14.5
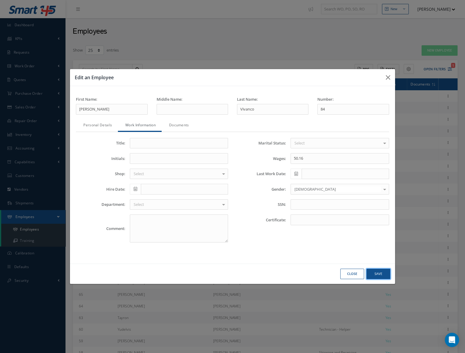
click at [377, 269] on button "Save" at bounding box center [378, 273] width 24 height 10
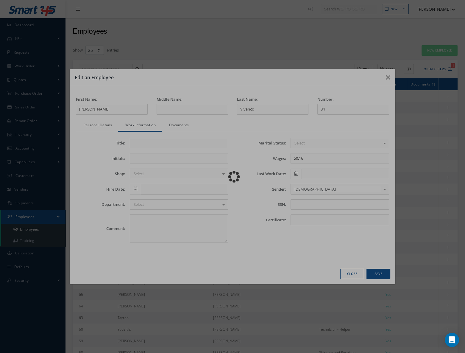
type input "87"
type input "Select"
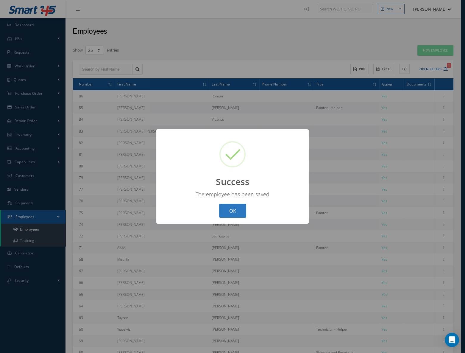
click at [230, 211] on button "OK" at bounding box center [232, 211] width 27 height 14
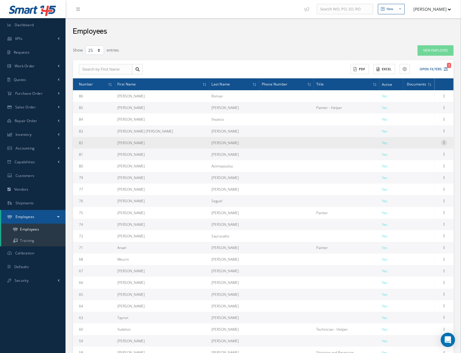
click at [444, 143] on icon at bounding box center [444, 142] width 6 height 5
click at [410, 146] on link "Edit" at bounding box center [416, 147] width 47 height 8
type input "Raudel"
type input "Hernandez"
type input "82"
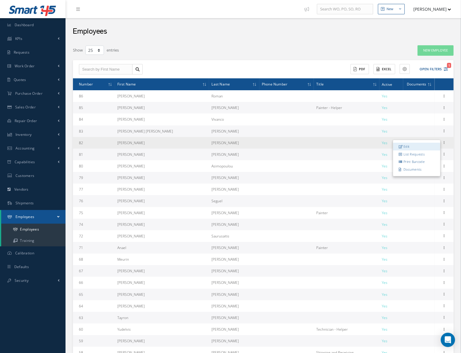
type input "rhernandez@cascomposite.com"
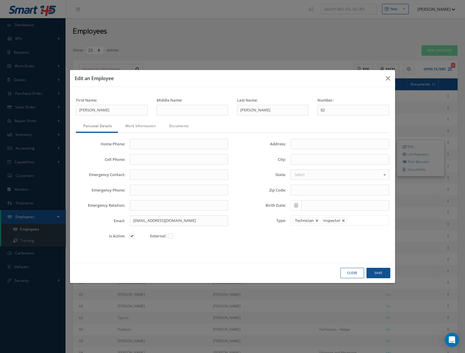
click at [139, 126] on link "Work Information" at bounding box center [140, 126] width 44 height 13
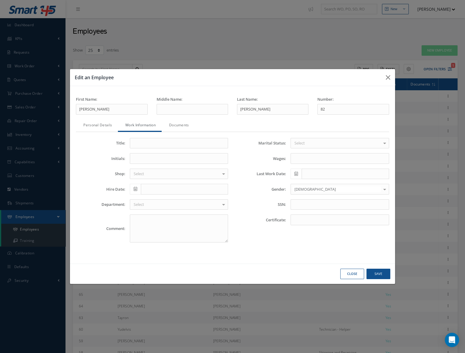
drag, startPoint x: 253, startPoint y: 83, endPoint x: 299, endPoint y: 113, distance: 55.0
click at [299, 113] on div "Edit an Employee First Name: Raudel Middle Name: Last Name: Hernandez Number: 8…" at bounding box center [232, 176] width 325 height 215
click at [304, 158] on input "Wages:" at bounding box center [340, 158] width 98 height 11
paste input "50.16"
type input "50.16"
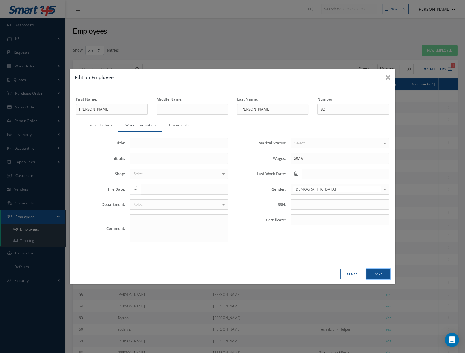
click at [378, 273] on button "Save" at bounding box center [378, 273] width 24 height 10
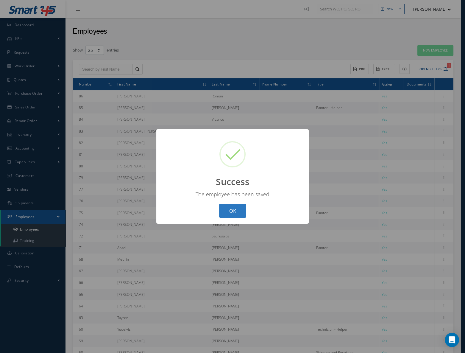
click at [223, 213] on button "OK" at bounding box center [232, 211] width 27 height 14
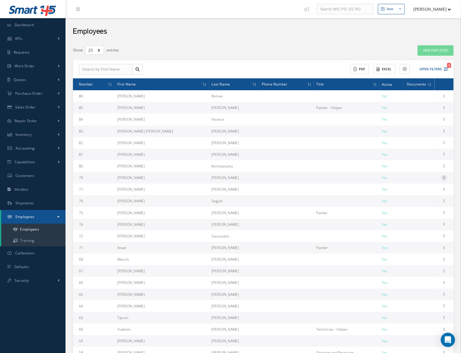
click at [444, 178] on icon at bounding box center [444, 177] width 6 height 5
click at [408, 182] on link "Edit" at bounding box center [416, 182] width 47 height 8
type input "Vivian"
type input "Jimenez"
type input "79"
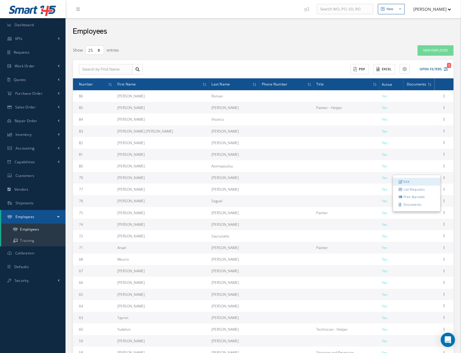
type input "supply@cascomposite.com"
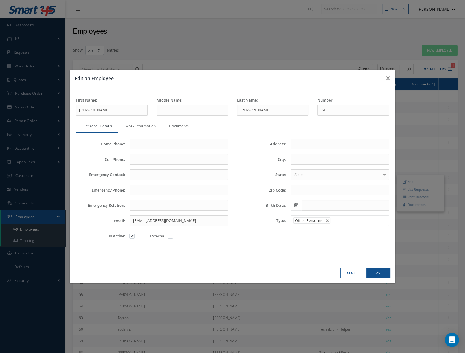
click at [149, 121] on link "Work Information" at bounding box center [140, 126] width 44 height 13
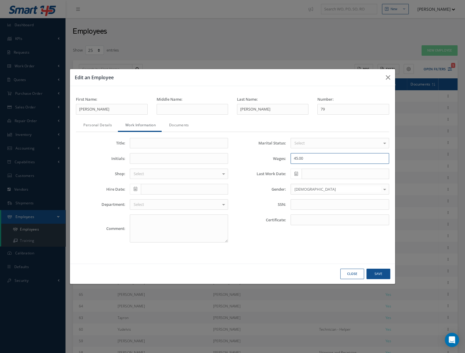
drag, startPoint x: 309, startPoint y: 163, endPoint x: 275, endPoint y: 156, distance: 34.3
click at [275, 156] on div "Wages: 45.00" at bounding box center [312, 158] width 161 height 11
paste input "50.16"
type input "50.16"
click at [380, 271] on button "Save" at bounding box center [378, 273] width 24 height 10
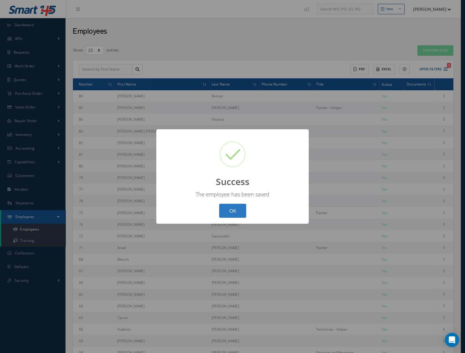
click at [235, 207] on button "OK" at bounding box center [232, 211] width 27 height 14
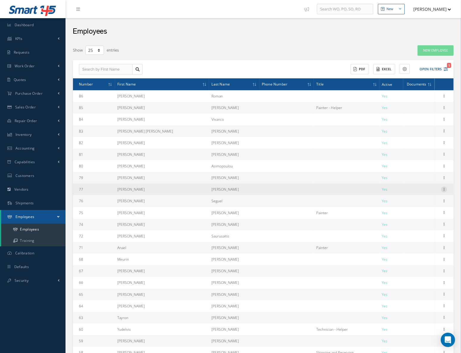
click at [443, 190] on icon at bounding box center [444, 188] width 6 height 5
click at [408, 192] on link "Edit" at bounding box center [416, 193] width 47 height 8
type input "Jorge"
type input "Monsalve"
type input "77"
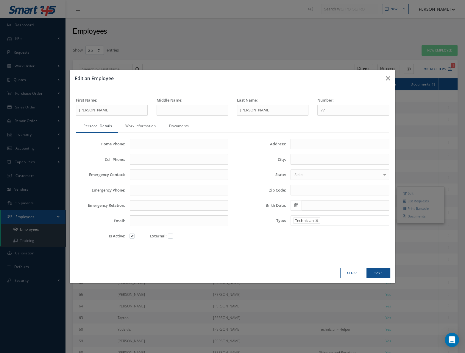
drag, startPoint x: 151, startPoint y: 123, endPoint x: 172, endPoint y: 127, distance: 21.7
click at [152, 123] on link "Work Information" at bounding box center [140, 126] width 44 height 13
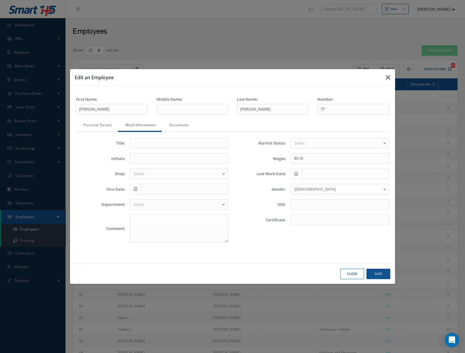
click at [390, 79] on button "button" at bounding box center [388, 77] width 14 height 17
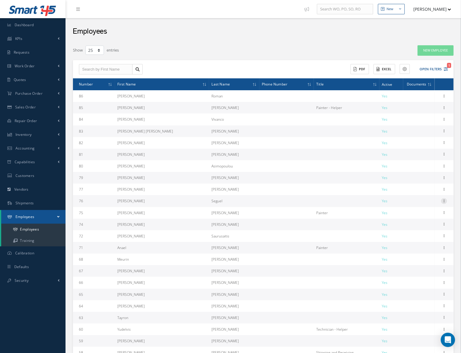
click at [443, 201] on icon at bounding box center [444, 200] width 6 height 5
click at [400, 198] on div "Edit List Requests Print Barcode Documents" at bounding box center [417, 216] width 48 height 37
click at [441, 197] on div "Edit List Requests Print Barcode Documents" at bounding box center [443, 200] width 7 height 7
click at [443, 201] on icon at bounding box center [444, 200] width 6 height 5
click at [418, 204] on link "Edit" at bounding box center [416, 205] width 47 height 8
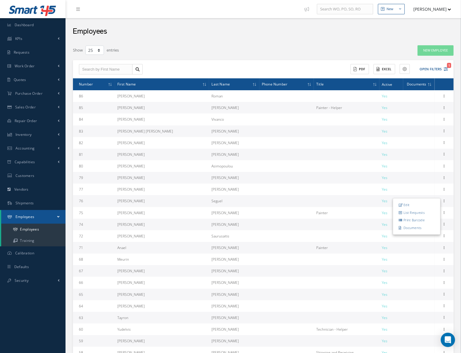
type input "Liliam"
type input "Seguel"
type input "76"
type input "lseguel@cascomposite.com"
type input "50.16"
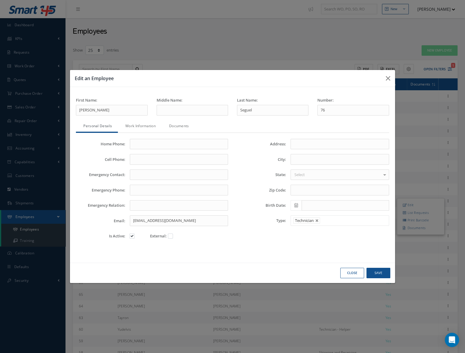
drag, startPoint x: 150, startPoint y: 127, endPoint x: 194, endPoint y: 138, distance: 45.9
click at [149, 127] on link "Work Information" at bounding box center [140, 126] width 44 height 13
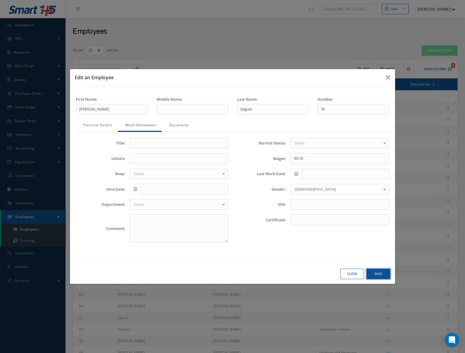
click at [378, 277] on button "Save" at bounding box center [378, 273] width 24 height 10
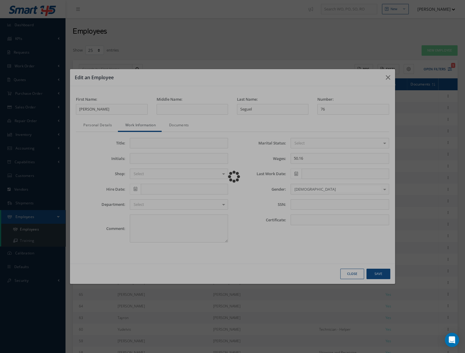
type input "87"
type input "Select"
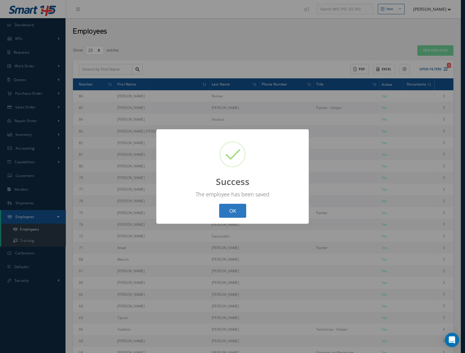
click at [221, 214] on button "OK" at bounding box center [232, 211] width 27 height 14
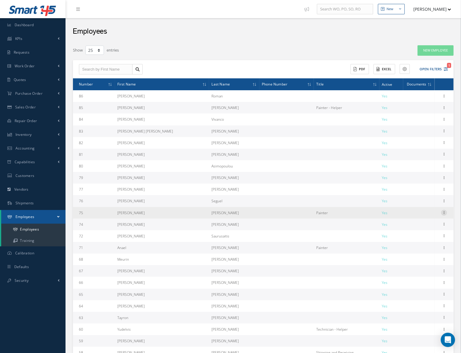
click at [444, 213] on icon at bounding box center [444, 212] width 6 height 5
click at [419, 216] on link "Edit" at bounding box center [416, 217] width 47 height 8
type input "Jose"
type input "Pompa"
type input "75"
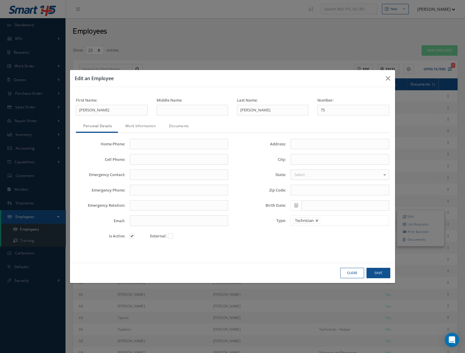
click at [143, 127] on link "Work Information" at bounding box center [140, 126] width 44 height 13
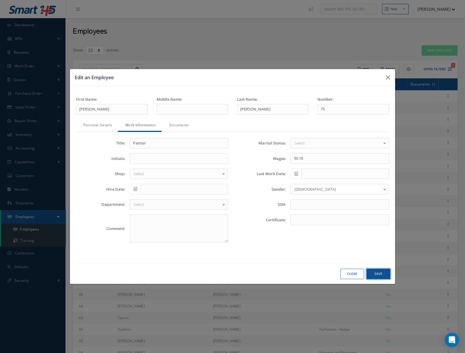
click at [383, 277] on button "Save" at bounding box center [378, 273] width 24 height 10
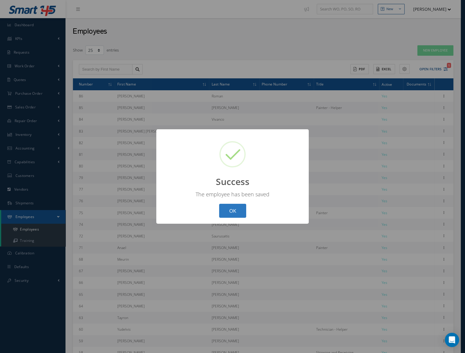
click at [229, 210] on button "OK" at bounding box center [232, 211] width 27 height 14
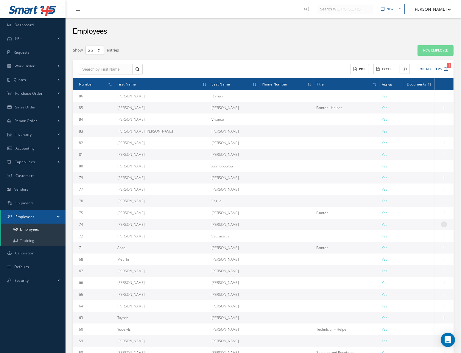
click at [444, 223] on icon at bounding box center [444, 223] width 6 height 5
click at [421, 227] on link "Edit" at bounding box center [416, 228] width 47 height 8
type input "Roberto"
type input "Diaz"
type input "74"
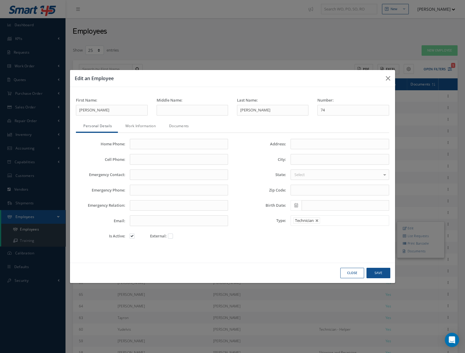
click at [151, 127] on link "Work Information" at bounding box center [140, 126] width 44 height 13
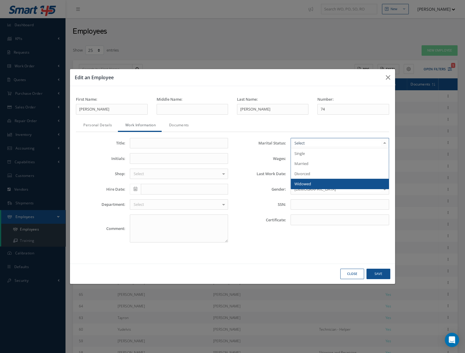
click at [355, 270] on button "Close" at bounding box center [352, 273] width 24 height 10
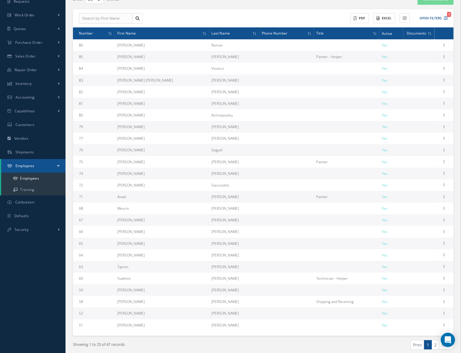
scroll to position [54, 0]
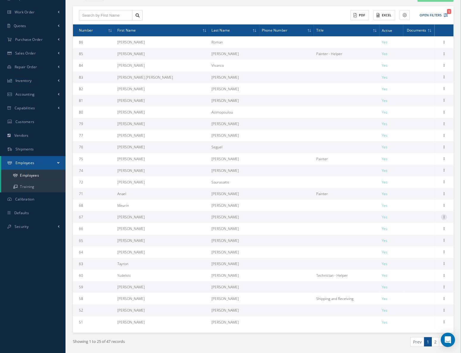
click at [446, 217] on icon at bounding box center [444, 216] width 6 height 5
click at [408, 219] on link "Edit" at bounding box center [416, 221] width 47 height 8
type input "Andres"
type input "Suarez"
type input "67"
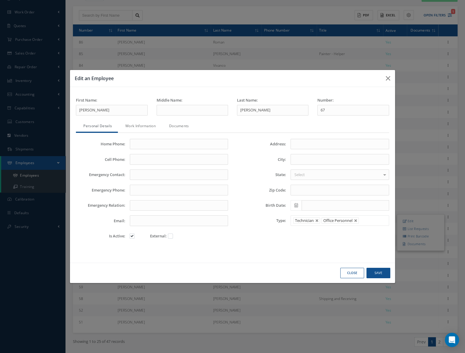
click at [137, 125] on link "Work Information" at bounding box center [140, 126] width 44 height 13
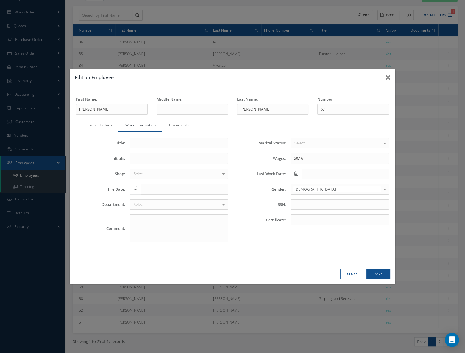
click at [386, 78] on icon "button" at bounding box center [388, 77] width 4 height 7
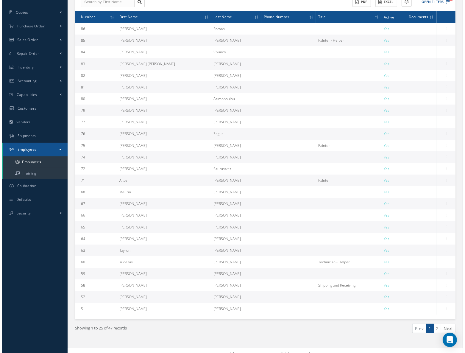
scroll to position [74, 0]
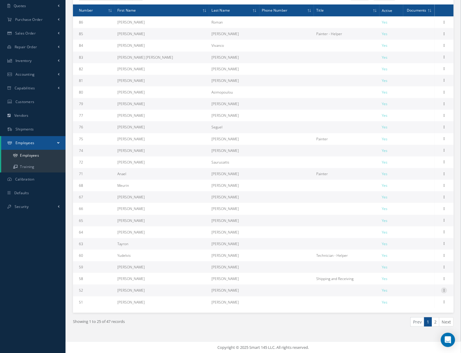
click at [445, 291] on icon at bounding box center [444, 289] width 6 height 5
click at [420, 294] on link "Edit" at bounding box center [416, 294] width 47 height 8
type input "Pedro"
type input "Jr."
type input "Palacios"
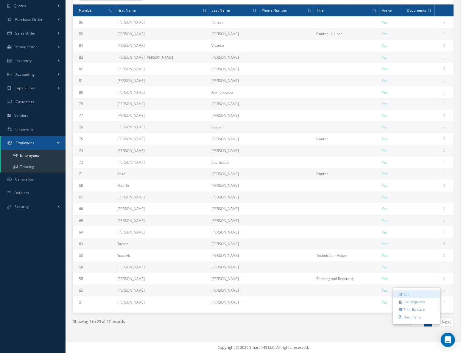
type input "52"
type input "pjpalacios@cascomposite.com"
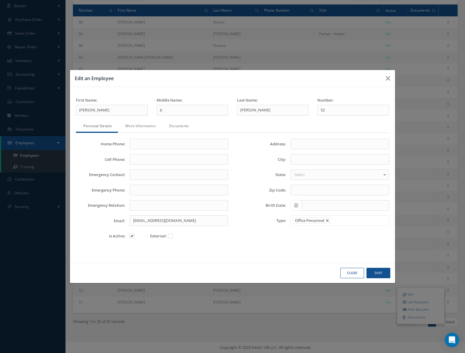
click at [134, 234] on label at bounding box center [134, 235] width 1 height 5
click at [131, 235] on input "checkbox" at bounding box center [132, 237] width 4 height 4
checkbox input "false"
click at [378, 270] on button "Save" at bounding box center [378, 273] width 24 height 10
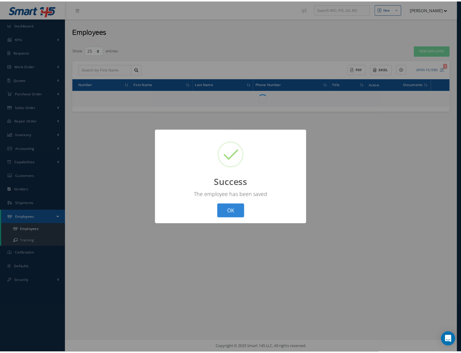
scroll to position [0, 0]
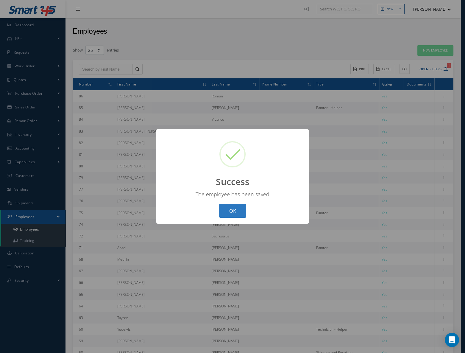
click at [239, 210] on button "OK" at bounding box center [232, 211] width 27 height 14
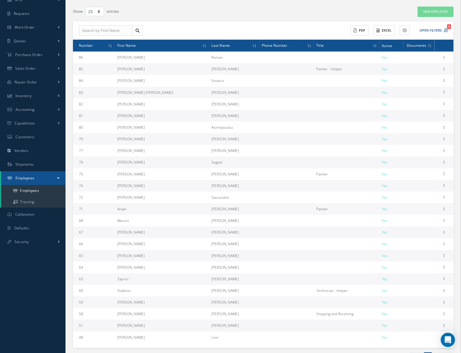
scroll to position [74, 0]
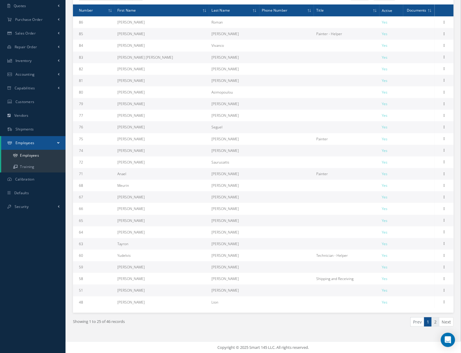
click at [435, 320] on link "2" at bounding box center [435, 321] width 8 height 9
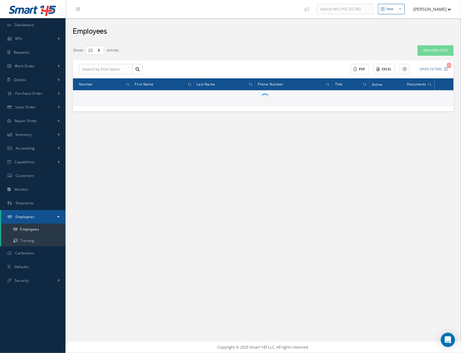
scroll to position [0, 0]
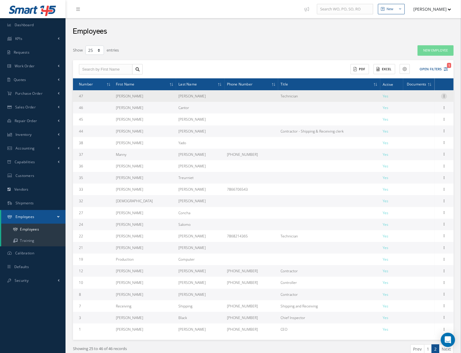
click at [444, 93] on icon at bounding box center [444, 95] width 6 height 5
click at [405, 95] on div "Edit List Requests Print Barcode Documents" at bounding box center [417, 111] width 48 height 37
click at [446, 97] on icon at bounding box center [444, 95] width 6 height 5
click at [413, 97] on link "Edit" at bounding box center [416, 100] width 47 height 8
type input "Nicolas"
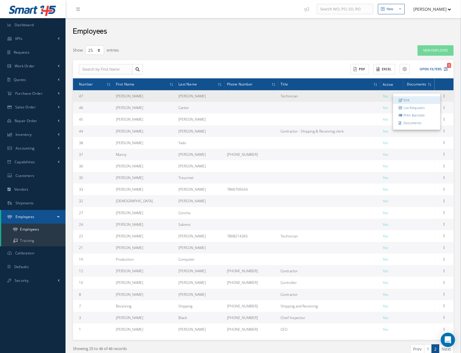
type input "Jara"
type input "47"
checkbox input "true"
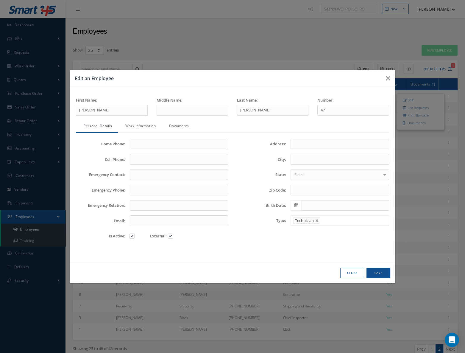
drag, startPoint x: 138, startPoint y: 125, endPoint x: 179, endPoint y: 141, distance: 44.3
click at [140, 127] on link "Work Information" at bounding box center [140, 126] width 44 height 13
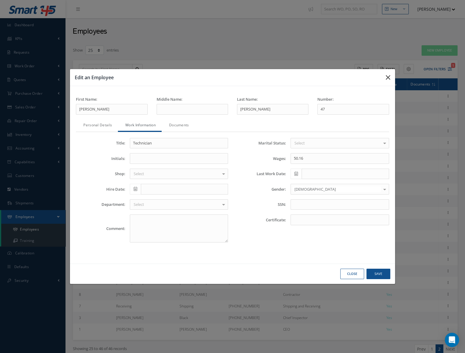
click at [384, 77] on button "button" at bounding box center [388, 77] width 14 height 17
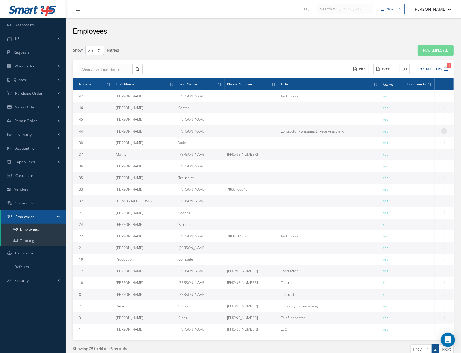
click at [443, 130] on icon at bounding box center [444, 130] width 6 height 5
click at [408, 132] on link "Edit" at bounding box center [416, 135] width 47 height 8
type input "Henry"
type input "Calderon"
type input "44"
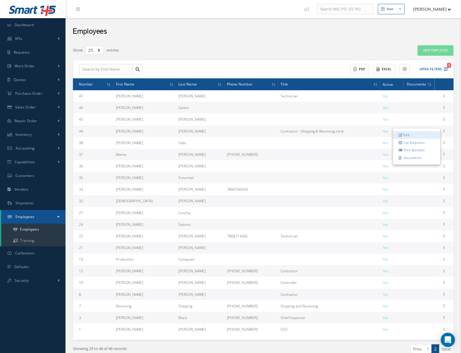
type input "shipping@cascomposite.com"
type input "Contractor - Shipping & Receiving clerk"
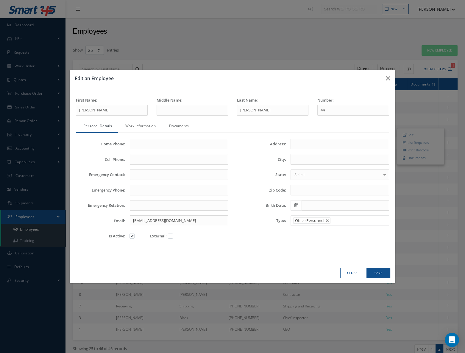
drag, startPoint x: 142, startPoint y: 124, endPoint x: 153, endPoint y: 128, distance: 12.0
click at [142, 124] on link "Work Information" at bounding box center [140, 126] width 44 height 13
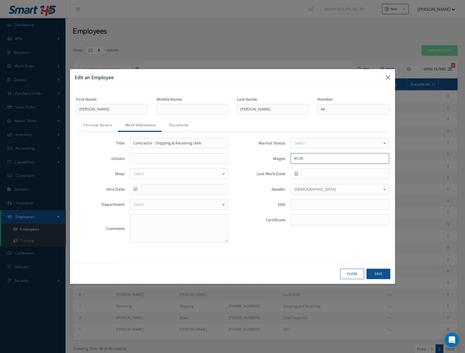
drag, startPoint x: 317, startPoint y: 158, endPoint x: 277, endPoint y: 149, distance: 41.2
click at [277, 149] on div "Marital Status: Select Single Married Divorced Widowed No elements found. List …" at bounding box center [312, 193] width 161 height 110
paste input "50.16"
type input "50.16"
click at [379, 274] on button "Save" at bounding box center [378, 273] width 24 height 10
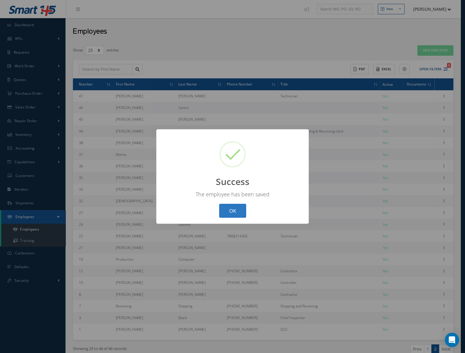
click at [236, 211] on button "OK" at bounding box center [232, 211] width 27 height 14
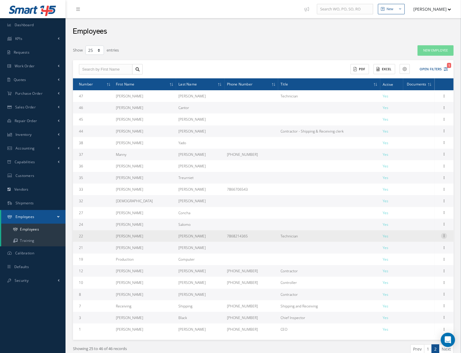
click at [444, 233] on icon at bounding box center [444, 235] width 6 height 5
click at [421, 241] on link "Edit" at bounding box center [416, 240] width 47 height 8
type input "Tito"
type input "Rincon"
type input "22"
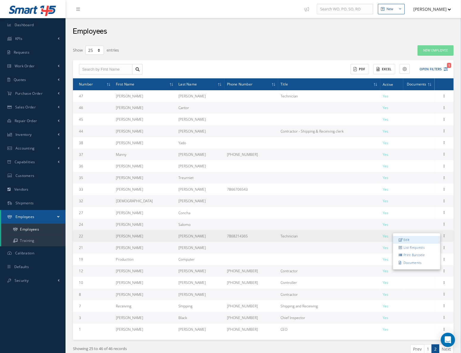
type input "7868214365"
type input "Raul"
type input "3052255522"
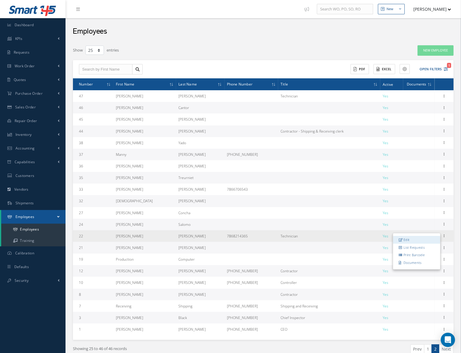
type input "tiro@hotmail.com"
type input "9100 SW 153rd Psge"
type input "Miami"
type input "33196-2820"
type input "Technician"
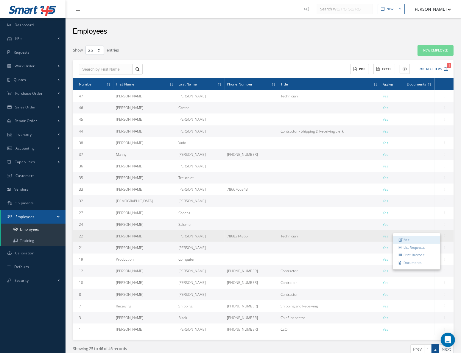
type input "TR"
type input "02/22/2023"
type textarea "sssss"
type input "50.16"
type input "121-5255-8855"
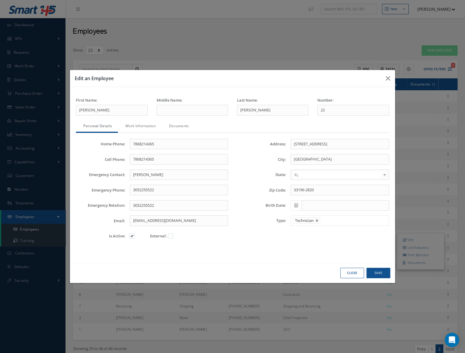
click at [134, 123] on link "Work Information" at bounding box center [140, 126] width 44 height 13
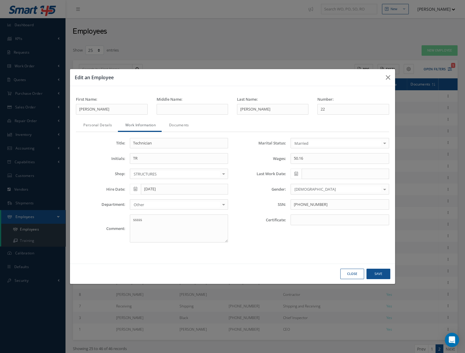
click at [317, 122] on ul "Personal Details Work Information Signature NDT Due Date Documents" at bounding box center [232, 125] width 313 height 13
click at [386, 80] on icon "button" at bounding box center [388, 77] width 4 height 7
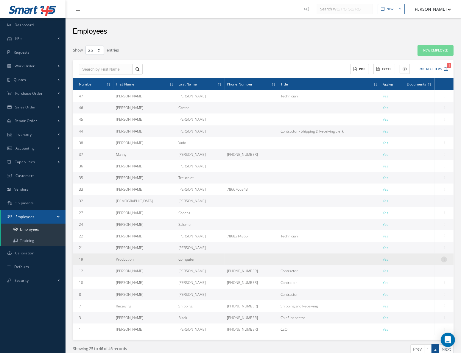
drag, startPoint x: 444, startPoint y: 259, endPoint x: 441, endPoint y: 260, distance: 3.1
click at [444, 259] on icon at bounding box center [444, 258] width 6 height 5
click at [420, 264] on link "Edit" at bounding box center [416, 263] width 47 height 8
type input "Production"
type input "Computer"
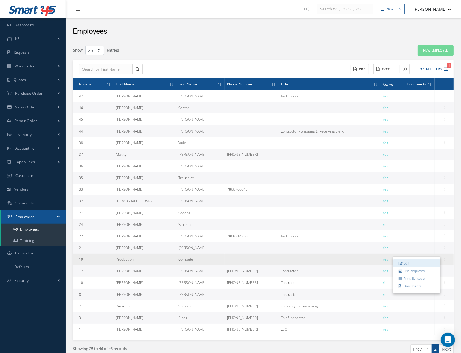
type input "19"
type input "accounting@cascomposite.com"
type input "45.00"
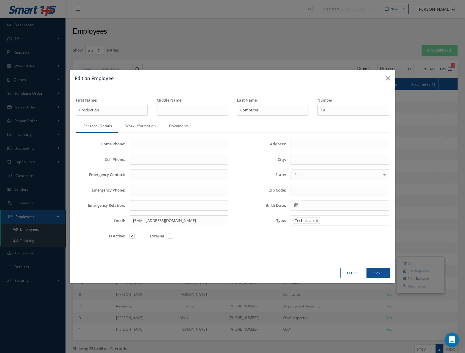
click at [143, 129] on link "Work Information" at bounding box center [140, 126] width 44 height 13
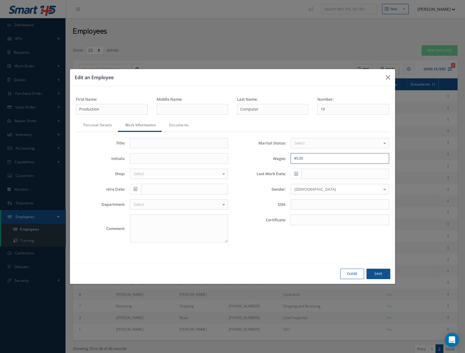
drag, startPoint x: 312, startPoint y: 159, endPoint x: 280, endPoint y: 156, distance: 32.6
click at [280, 156] on div "Wages: 45.00" at bounding box center [312, 158] width 161 height 11
paste input "text"
type input "50.16"
click at [385, 274] on button "Save" at bounding box center [378, 273] width 24 height 10
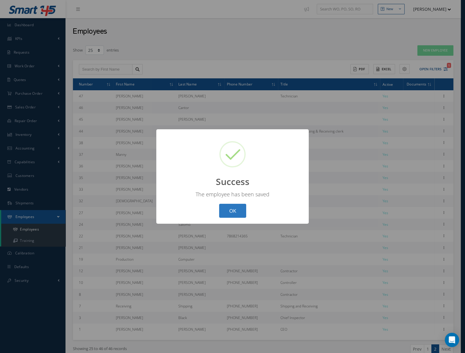
click at [241, 208] on button "OK" at bounding box center [232, 211] width 27 height 14
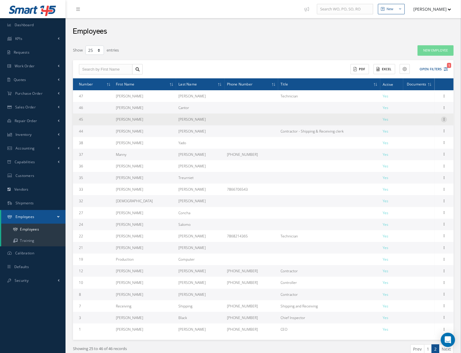
click at [444, 121] on div at bounding box center [444, 119] width 6 height 6
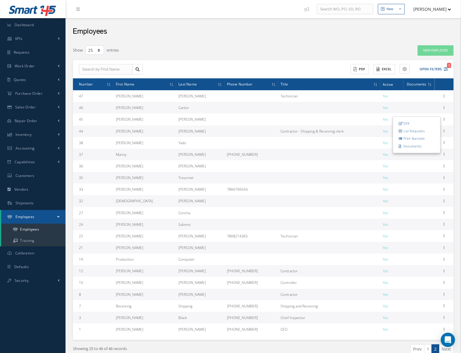
click at [419, 123] on link "Edit" at bounding box center [416, 123] width 47 height 8
type input "Luis"
type input "Franco"
type input "45"
type input "lfranco@cascomposite.com"
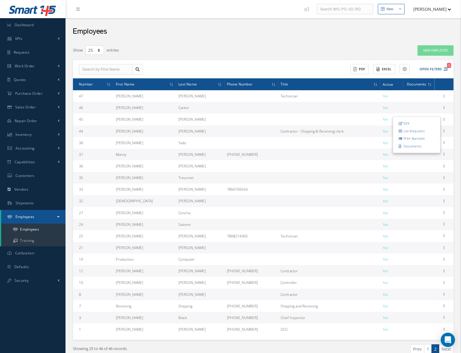
type input "50.16"
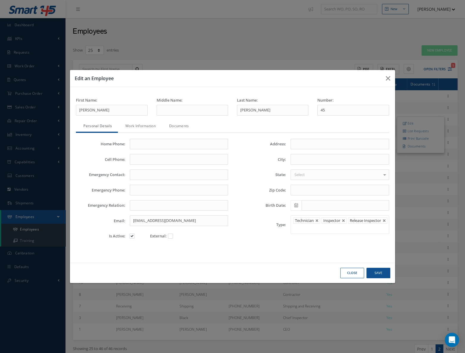
click at [148, 127] on link "Work Information" at bounding box center [140, 126] width 44 height 13
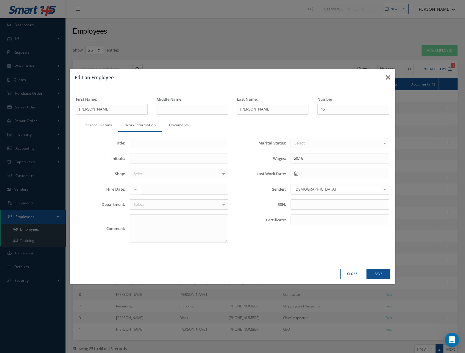
click at [389, 77] on icon "button" at bounding box center [388, 77] width 4 height 7
type input "87"
type input "Select"
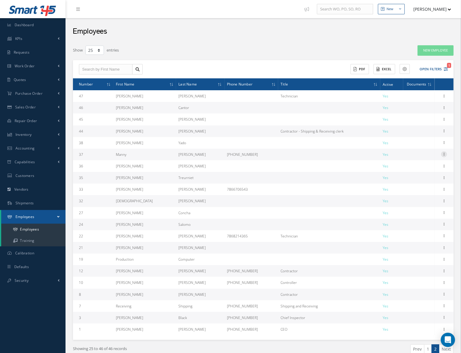
click at [445, 155] on icon at bounding box center [444, 153] width 6 height 5
click at [421, 161] on link "Edit" at bounding box center [416, 158] width 47 height 8
type input "Manny"
type input "De Armas"
type input "37"
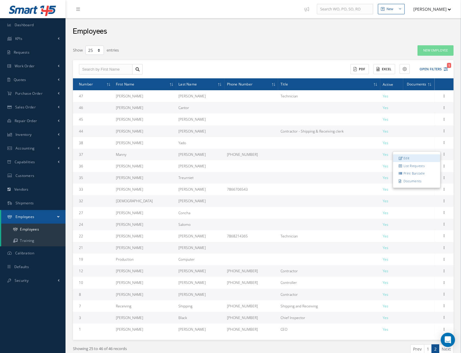
type input "(786) 236-1456"
type input "manny@cascomposite.com"
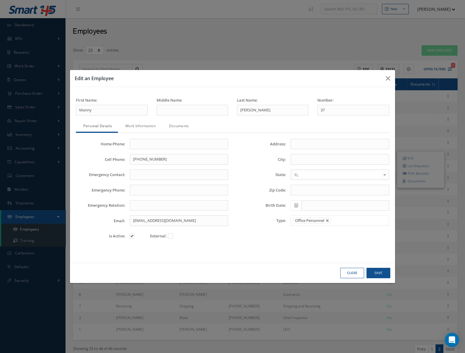
click at [142, 128] on link "Work Information" at bounding box center [140, 126] width 44 height 13
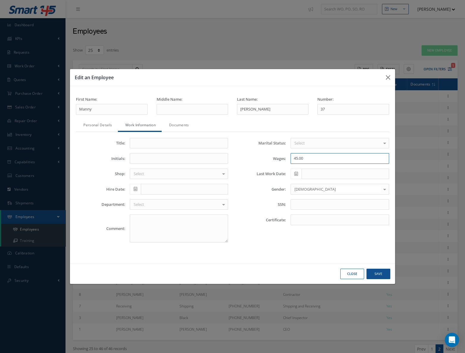
drag, startPoint x: 322, startPoint y: 159, endPoint x: 266, endPoint y: 151, distance: 56.6
click at [267, 151] on div "Marital Status: Select Single Married Divorced Widowed No elements found. List …" at bounding box center [312, 193] width 161 height 110
type input "50.16"
click at [377, 270] on button "Save" at bounding box center [378, 273] width 24 height 10
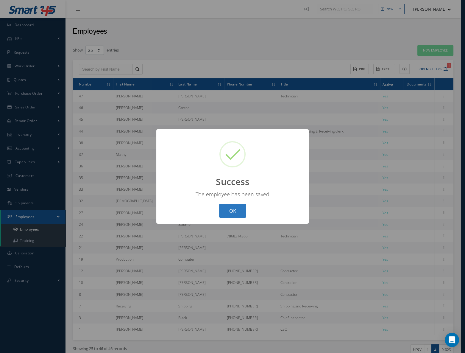
click at [240, 209] on button "OK" at bounding box center [232, 211] width 27 height 14
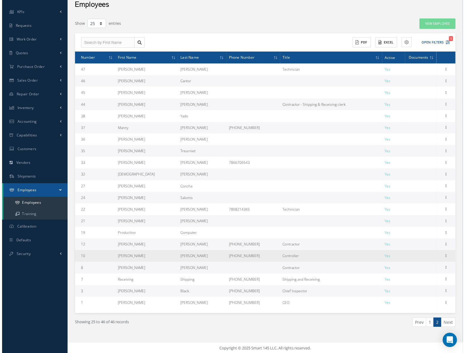
scroll to position [27, 0]
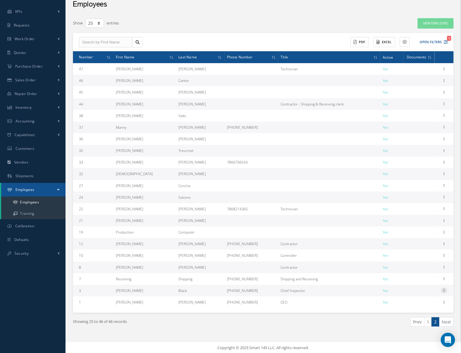
click at [441, 289] on icon at bounding box center [444, 289] width 6 height 5
click at [418, 293] on link "Edit" at bounding box center [416, 294] width 47 height 8
type input "Javier"
type input "Black"
type input "3"
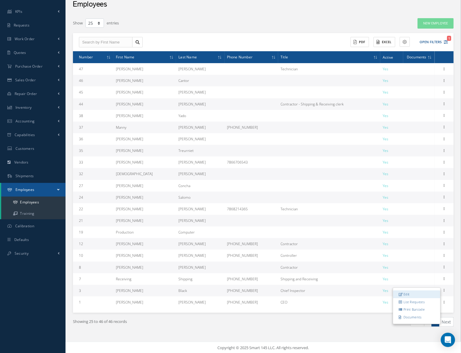
type input "954-684 7433"
type input "quality@cascomposite.com"
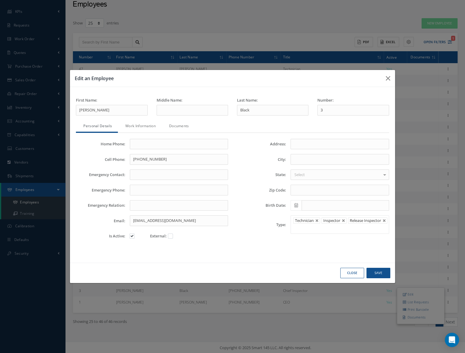
drag, startPoint x: 141, startPoint y: 126, endPoint x: 192, endPoint y: 143, distance: 53.4
click at [143, 127] on link "Work Information" at bounding box center [140, 126] width 44 height 13
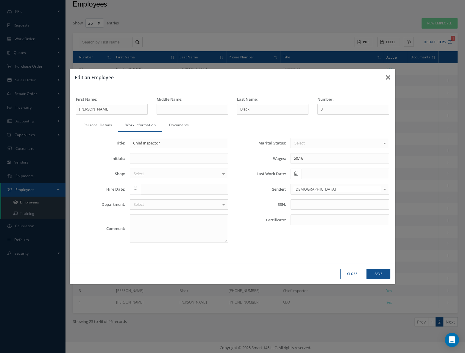
click at [391, 80] on button "button" at bounding box center [388, 77] width 14 height 17
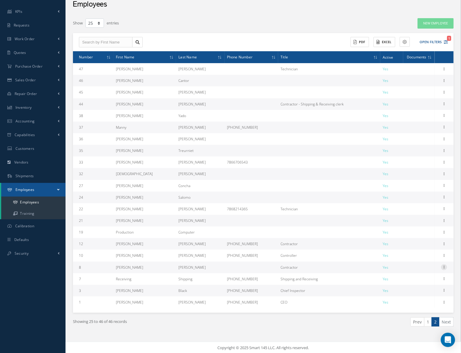
click at [445, 268] on icon at bounding box center [444, 266] width 6 height 5
click at [414, 268] on link "Edit" at bounding box center [416, 271] width 47 height 8
type input "David"
type input "Zamora"
type input "8"
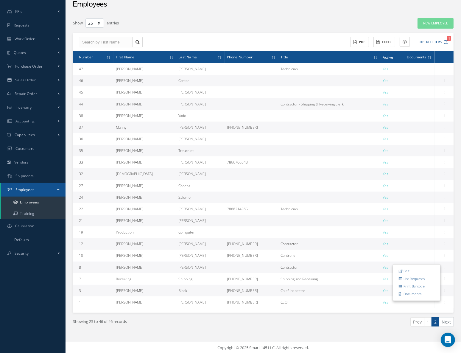
checkbox input "true"
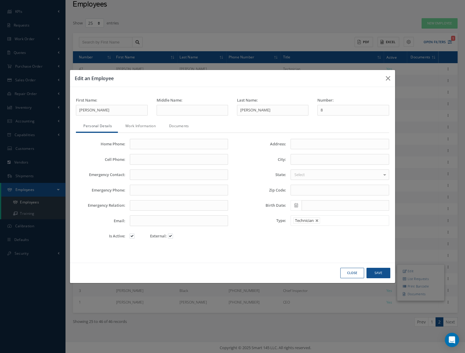
click at [143, 125] on link "Work Information" at bounding box center [140, 126] width 44 height 13
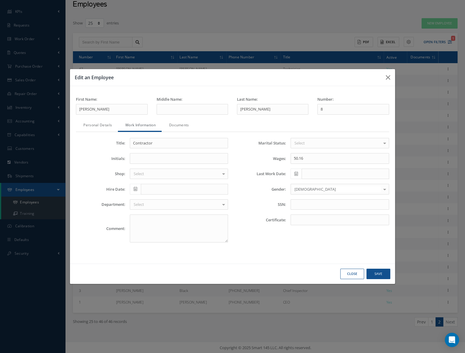
click at [382, 68] on div "Edit an Employee First Name: David Middle Name: Last Name: Zamora Number: 8 Per…" at bounding box center [232, 176] width 465 height 353
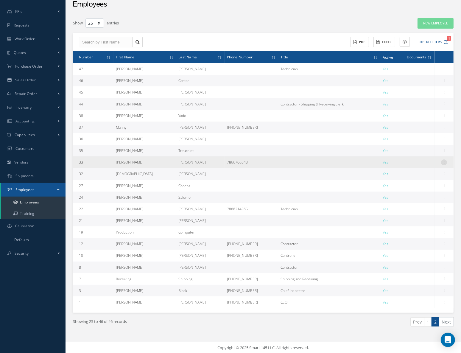
click at [444, 161] on icon at bounding box center [444, 161] width 6 height 5
click at [402, 165] on icon at bounding box center [401, 165] width 4 height 3
type input "Jorge"
type input "Brito"
type input "33"
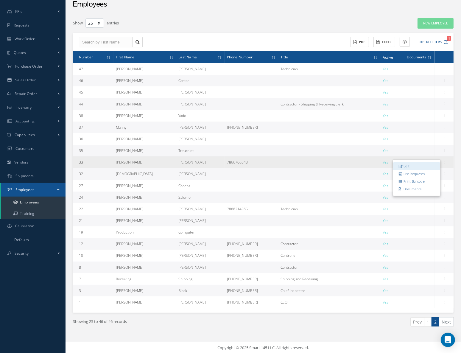
type input "7866706543"
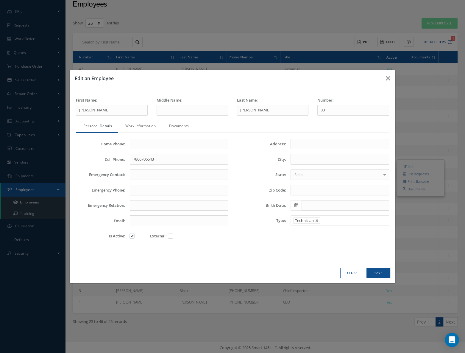
click at [148, 122] on link "Work Information" at bounding box center [140, 126] width 44 height 13
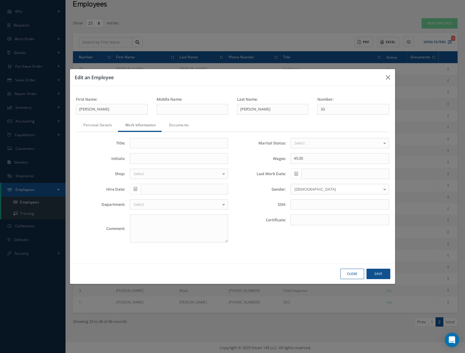
drag, startPoint x: 286, startPoint y: 147, endPoint x: 287, endPoint y: 155, distance: 8.1
click at [271, 146] on div "Marital Status: Select Single Married Divorced Widowed No elements found. List …" at bounding box center [312, 193] width 161 height 110
drag, startPoint x: 305, startPoint y: 161, endPoint x: 316, endPoint y: 165, distance: 11.8
click at [306, 161] on input "45.00" at bounding box center [340, 158] width 98 height 11
drag, startPoint x: 323, startPoint y: 165, endPoint x: 265, endPoint y: 146, distance: 61.2
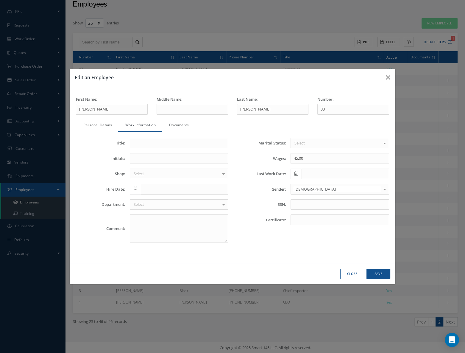
click at [265, 146] on div "Marital Status: Select Single Married Divorced Widowed No elements found. List …" at bounding box center [312, 193] width 161 height 110
drag, startPoint x: 302, startPoint y: 163, endPoint x: 280, endPoint y: 155, distance: 23.3
click at [280, 155] on div "Wages: 45.00" at bounding box center [312, 158] width 161 height 11
type input "0"
type input "50.16"
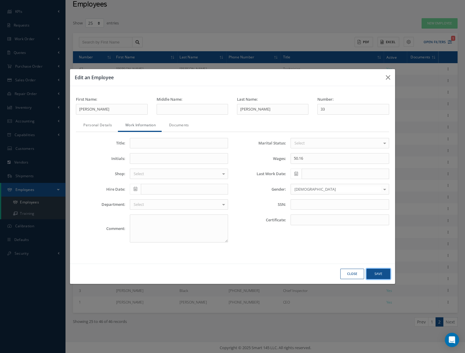
drag, startPoint x: 375, startPoint y: 271, endPoint x: 378, endPoint y: 273, distance: 3.2
click at [377, 273] on button "Save" at bounding box center [378, 273] width 24 height 10
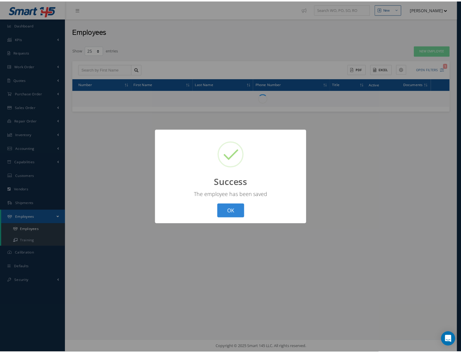
scroll to position [0, 0]
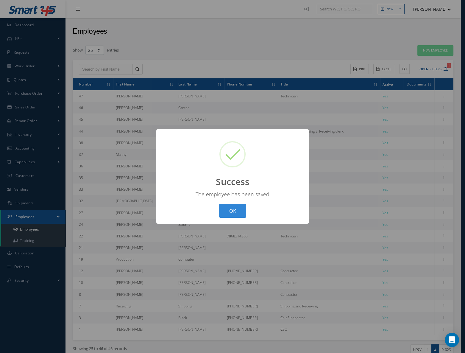
drag, startPoint x: 236, startPoint y: 212, endPoint x: 242, endPoint y: 219, distance: 9.9
click at [236, 212] on button "OK" at bounding box center [232, 211] width 27 height 14
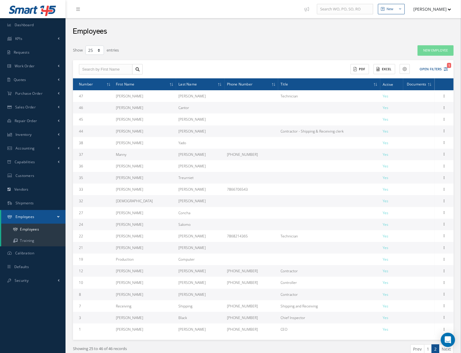
click at [376, 83] on icon at bounding box center [377, 85] width 2 height 4
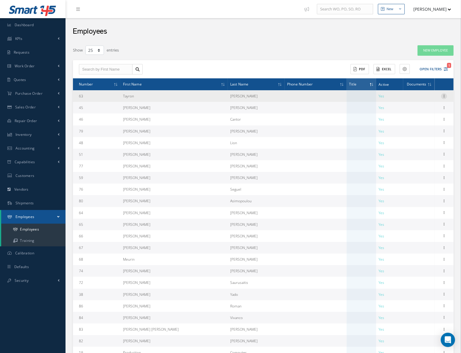
click at [442, 94] on icon at bounding box center [444, 95] width 6 height 5
click at [408, 100] on link "Edit" at bounding box center [416, 100] width 47 height 8
type input "Tayron"
type input "Rocha"
type input "63"
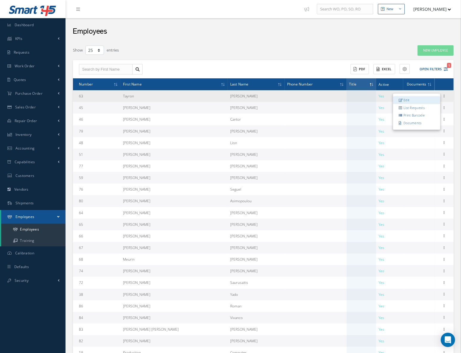
type input "50.16"
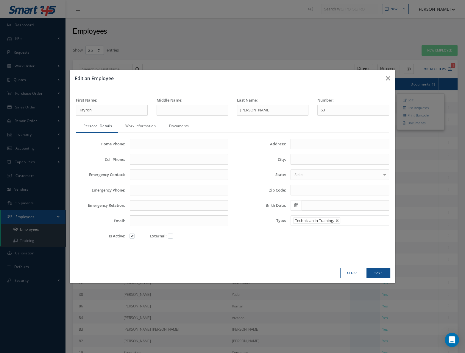
click at [139, 127] on link "Work Information" at bounding box center [140, 126] width 44 height 13
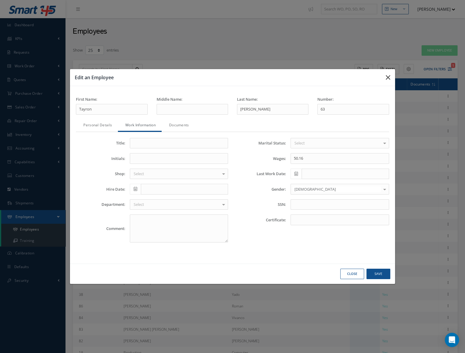
drag, startPoint x: 381, startPoint y: 81, endPoint x: 385, endPoint y: 79, distance: 4.5
click at [383, 80] on button "button" at bounding box center [388, 77] width 14 height 17
type input "87"
type input "Select"
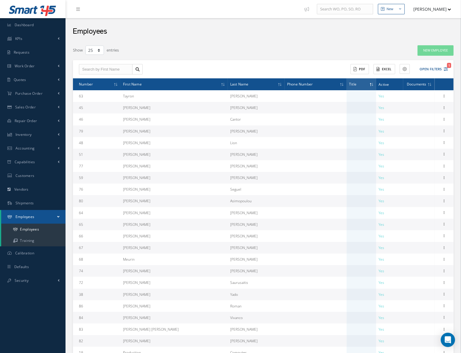
click at [385, 79] on th "Active" at bounding box center [389, 84] width 27 height 12
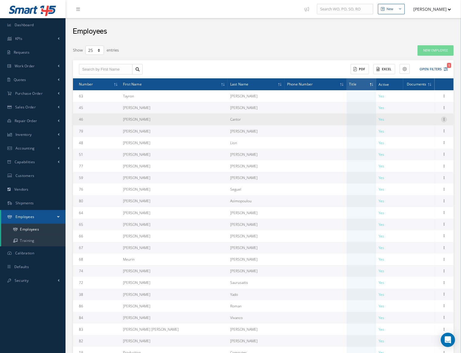
click at [445, 119] on icon at bounding box center [444, 118] width 6 height 5
click at [415, 124] on link "Edit" at bounding box center [416, 123] width 47 height 8
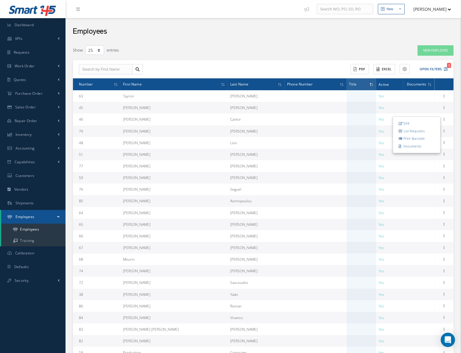
type input "Edgar David"
type input "Cantor"
type input "46"
type input "dcantor@cascomposite.com"
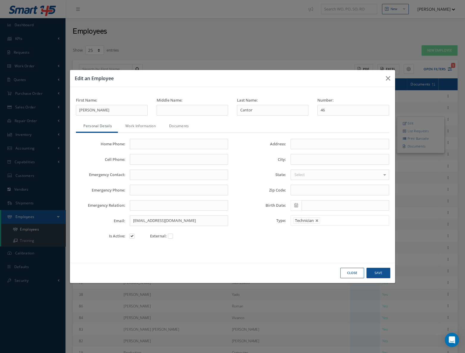
click at [146, 126] on link "Work Information" at bounding box center [140, 126] width 44 height 13
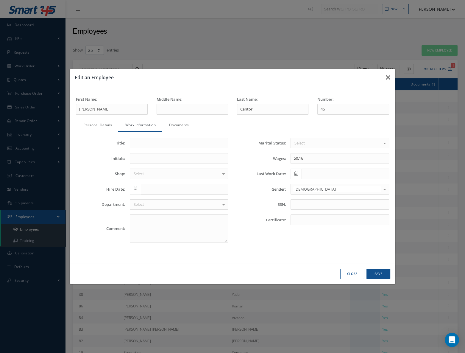
drag, startPoint x: 386, startPoint y: 79, endPoint x: 382, endPoint y: 79, distance: 4.5
click at [387, 79] on icon "button" at bounding box center [388, 77] width 4 height 7
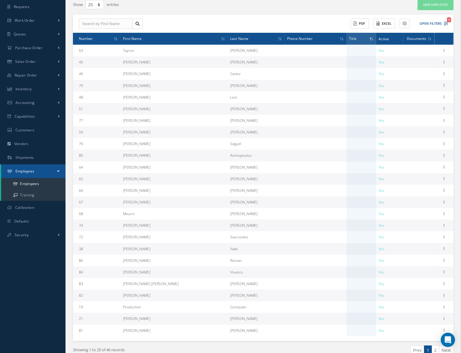
scroll to position [54, 0]
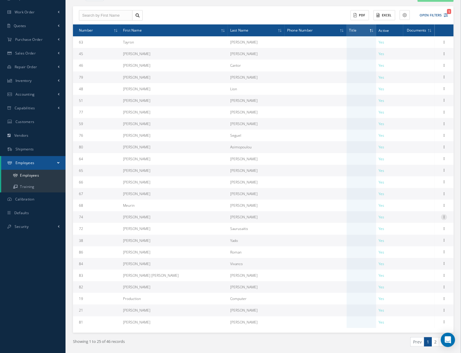
click at [442, 216] on icon at bounding box center [444, 216] width 6 height 5
click at [424, 219] on link "Edit" at bounding box center [416, 221] width 47 height 8
type input "Roberto"
type input "Diaz"
type input "74"
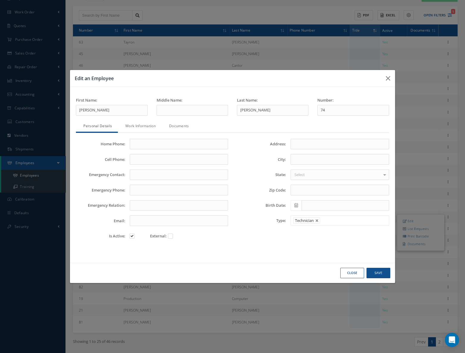
drag, startPoint x: 132, startPoint y: 125, endPoint x: 149, endPoint y: 135, distance: 19.8
click at [132, 125] on link "Work Information" at bounding box center [140, 126] width 44 height 13
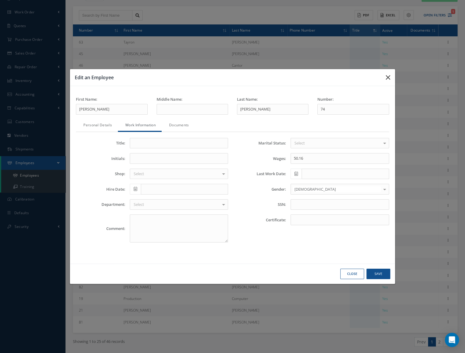
click at [388, 75] on icon "button" at bounding box center [388, 77] width 4 height 7
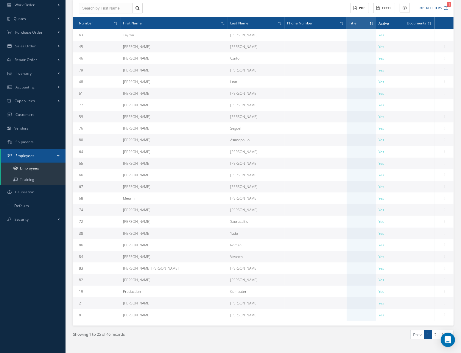
scroll to position [74, 0]
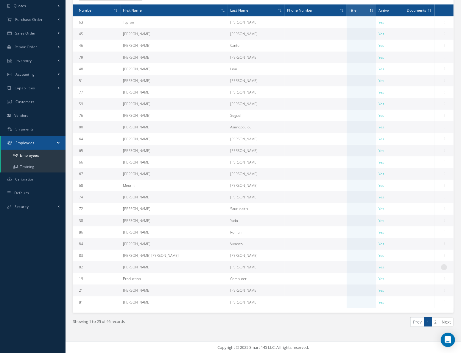
click at [445, 266] on icon at bounding box center [444, 266] width 6 height 5
click at [420, 271] on link "Edit" at bounding box center [416, 271] width 47 height 8
type input "Raudel"
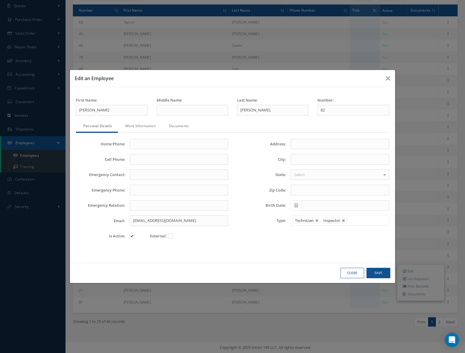
click at [148, 129] on link "Work Information" at bounding box center [140, 126] width 44 height 13
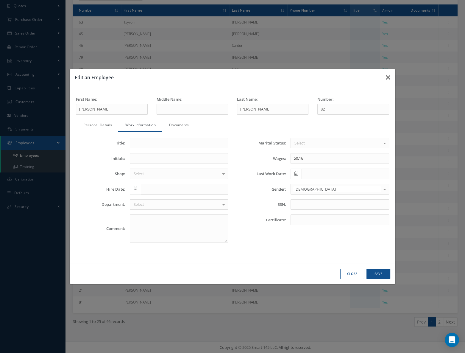
click at [388, 73] on button "button" at bounding box center [388, 77] width 14 height 17
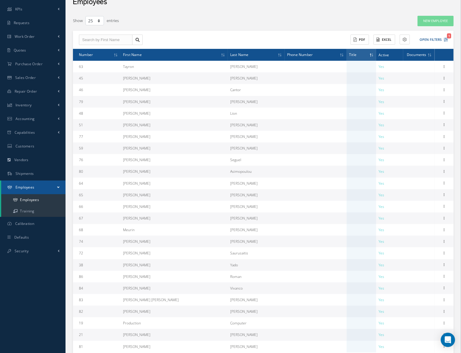
scroll to position [0, 0]
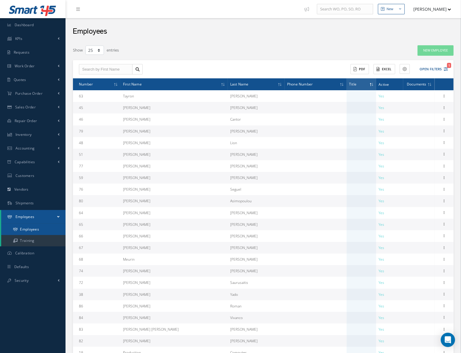
click at [34, 226] on link "Employees" at bounding box center [33, 229] width 64 height 11
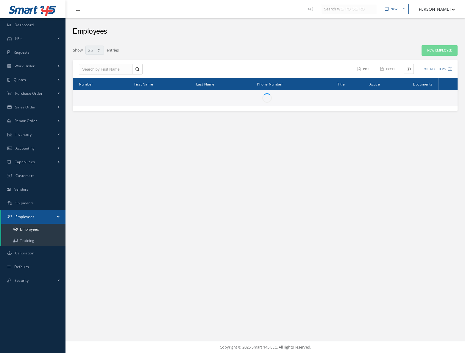
select select "25"
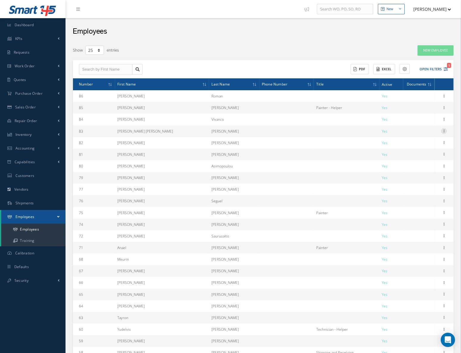
click at [443, 129] on icon at bounding box center [444, 130] width 6 height 5
click at [421, 133] on link "Edit" at bounding box center [416, 135] width 47 height 8
type input "[PERSON_NAME] [PERSON_NAME]"
type input "[PERSON_NAME]"
type input "83"
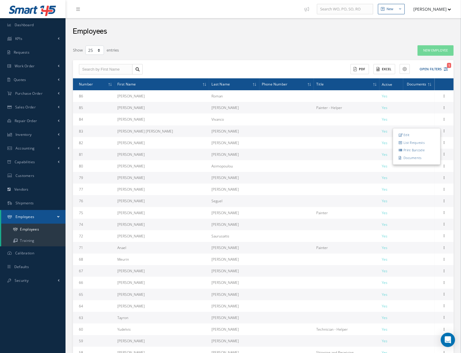
type input "[EMAIL_ADDRESS][DOMAIN_NAME]"
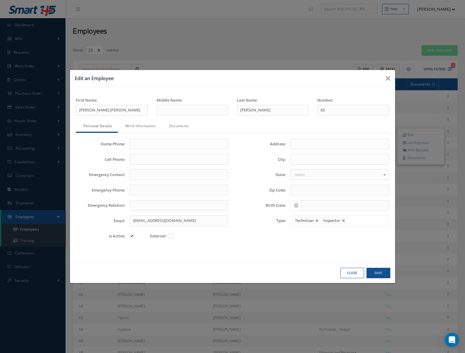
click at [136, 124] on link "Work Information" at bounding box center [140, 126] width 44 height 13
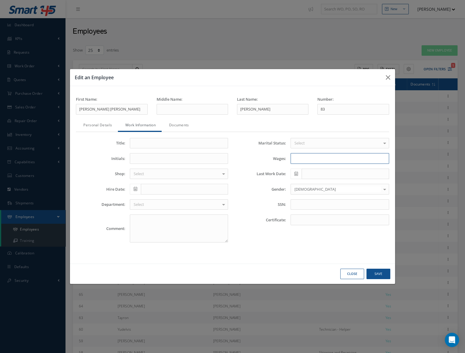
click at [300, 161] on input "Wages:" at bounding box center [340, 158] width 98 height 11
type input "50.16"
click at [379, 271] on button "Save" at bounding box center [378, 273] width 24 height 10
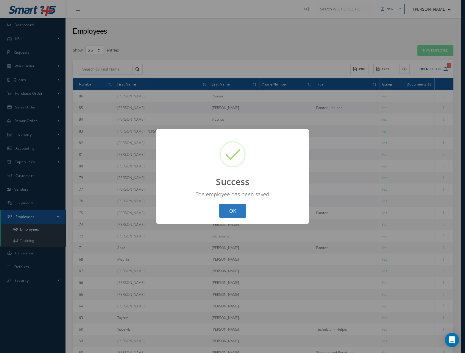
click at [232, 212] on button "OK" at bounding box center [232, 211] width 27 height 14
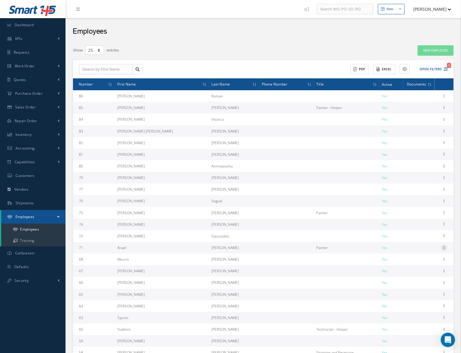
click at [445, 247] on icon at bounding box center [444, 247] width 6 height 5
click at [423, 248] on link "Edit" at bounding box center [416, 252] width 47 height 8
type input "Anael"
type input "[PERSON_NAME]"
type input "71"
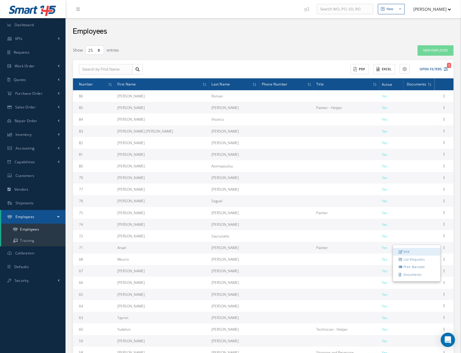
type input "Painter"
type input "50.16"
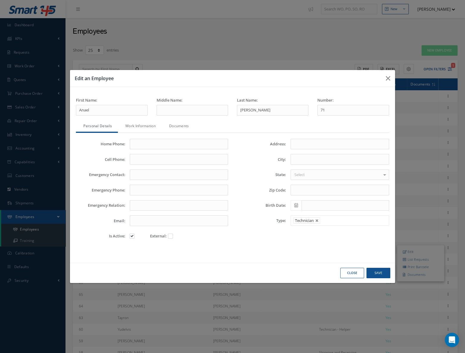
click at [131, 123] on link "Work Information" at bounding box center [140, 126] width 44 height 13
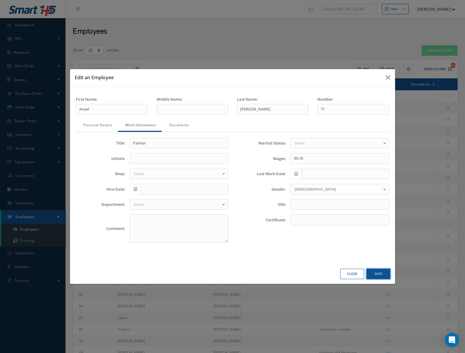
click at [377, 272] on button "Save" at bounding box center [378, 273] width 24 height 10
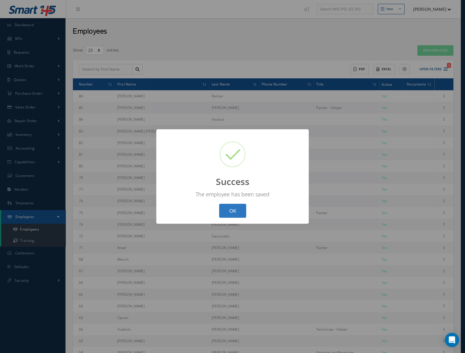
click at [237, 212] on button "OK" at bounding box center [232, 211] width 27 height 14
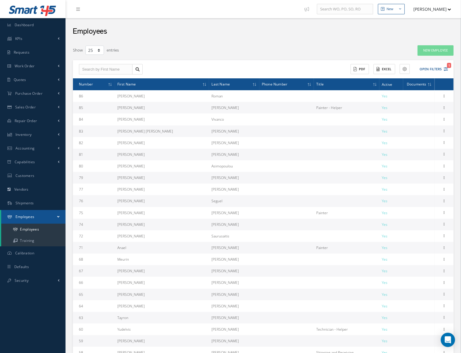
click at [312, 53] on div "New Employee" at bounding box center [377, 50] width 162 height 11
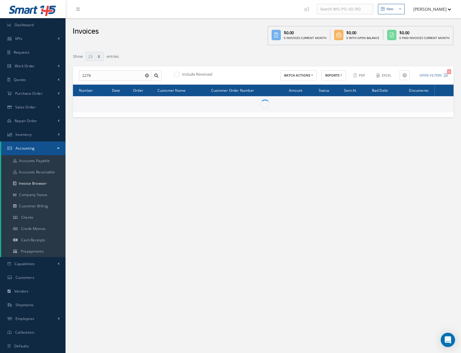
select select "25"
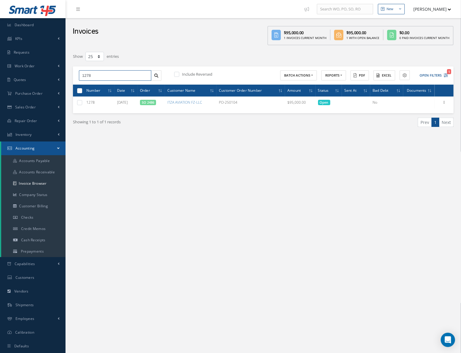
drag, startPoint x: 84, startPoint y: 72, endPoint x: 87, endPoint y: 74, distance: 3.8
click at [84, 72] on input "1278" at bounding box center [115, 75] width 72 height 11
drag, startPoint x: 101, startPoint y: 76, endPoint x: 71, endPoint y: 70, distance: 30.4
click at [57, 71] on div "Smart 145 Dashboard KPIs Work Order Accounting Requests Work Order Work Order P…" at bounding box center [230, 183] width 461 height 366
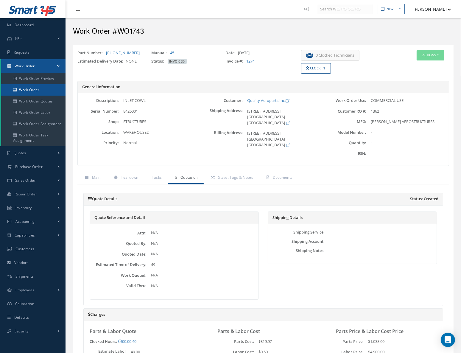
click at [32, 90] on link "Work Order" at bounding box center [33, 89] width 64 height 11
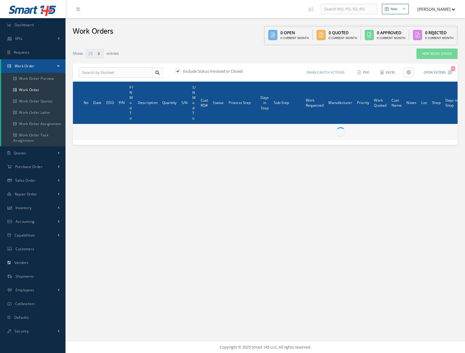
select select "25"
click at [110, 75] on input "text" at bounding box center [116, 72] width 74 height 11
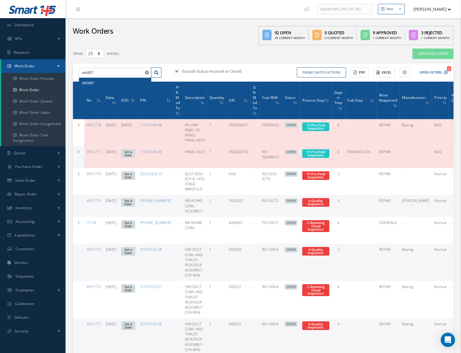
click at [96, 83] on div "WO887" at bounding box center [115, 83] width 66 height 6
type input "WO887"
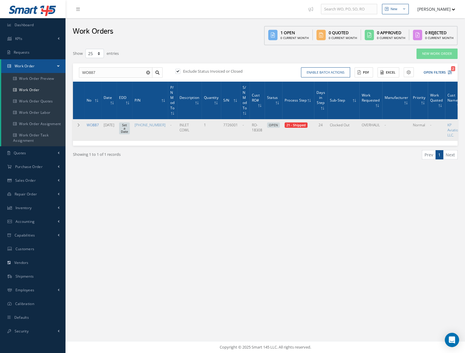
click at [89, 123] on link "WO887" at bounding box center [93, 124] width 12 height 5
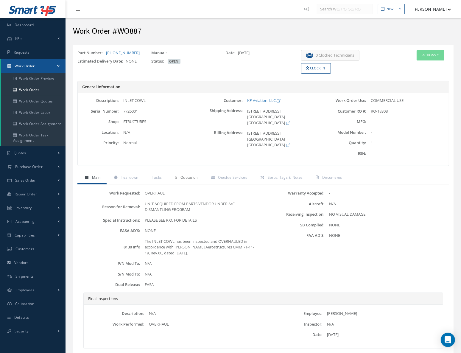
click at [190, 178] on span "Quotation" at bounding box center [188, 177] width 17 height 5
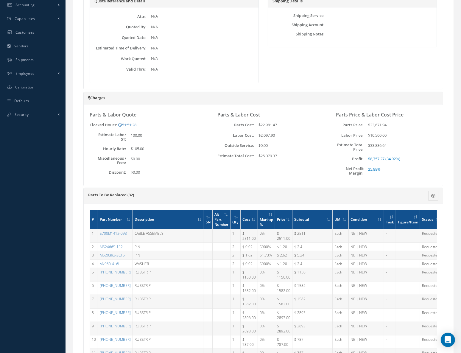
scroll to position [135, 0]
